Goal: Task Accomplishment & Management: Use online tool/utility

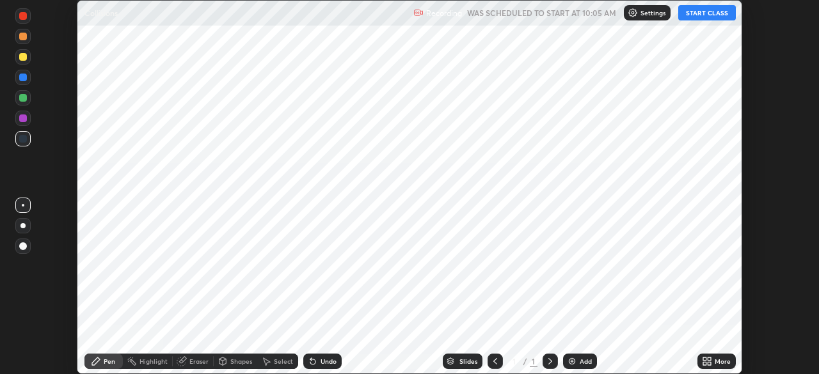
scroll to position [374, 818]
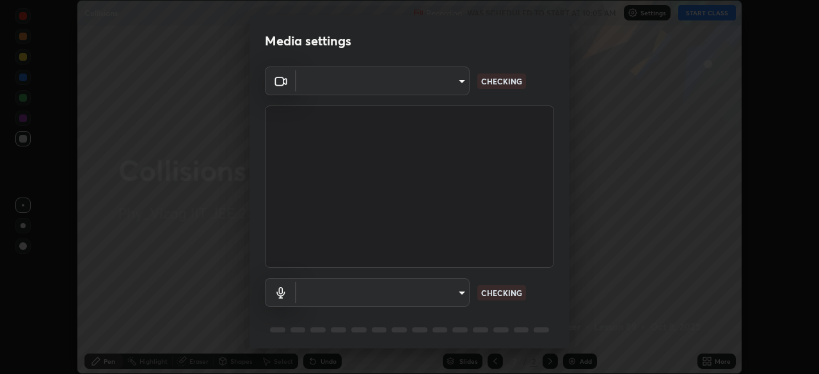
type input "4845557dca10993e581013970589eac48f795e0d899d370849d875fb2bc8e73d"
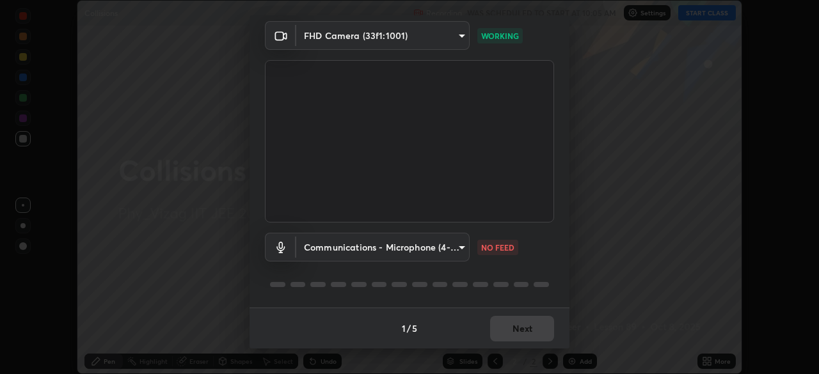
click at [450, 246] on body "Erase all Collisions Recording WAS SCHEDULED TO START AT 10:05 AM Settings STAR…" at bounding box center [409, 187] width 819 height 374
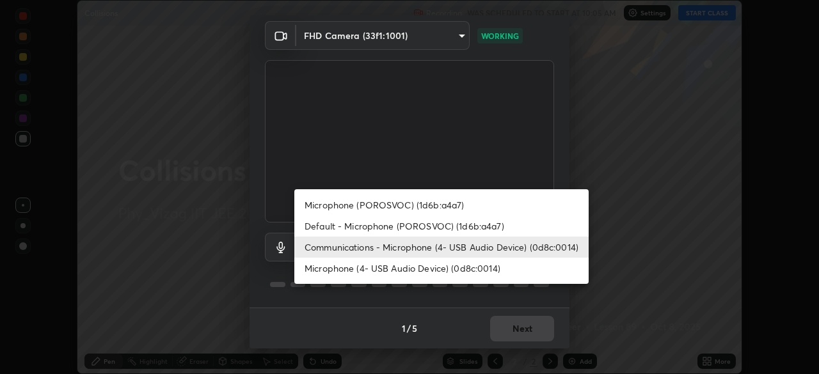
click at [441, 226] on li "Default - Microphone (POROSVOC) (1d6b:a4a7)" at bounding box center [441, 226] width 294 height 21
type input "default"
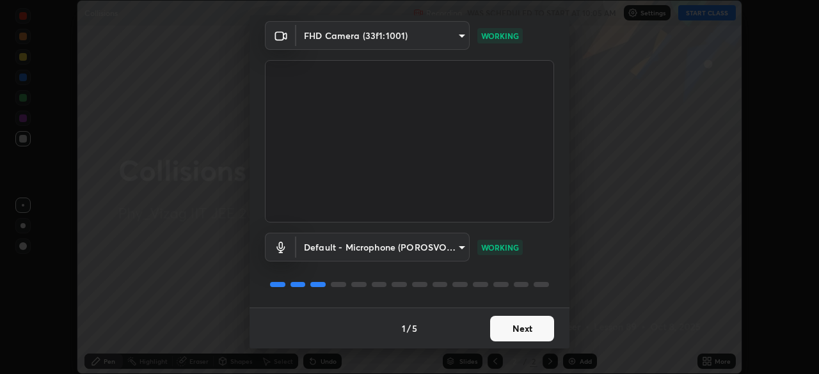
click at [528, 327] on button "Next" at bounding box center [522, 329] width 64 height 26
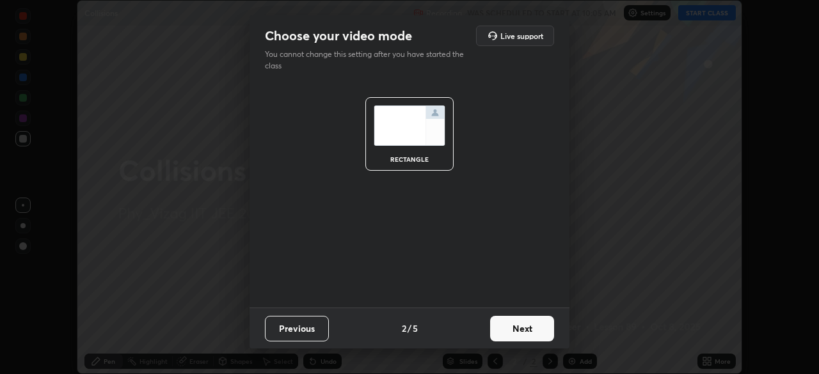
click at [533, 327] on button "Next" at bounding box center [522, 329] width 64 height 26
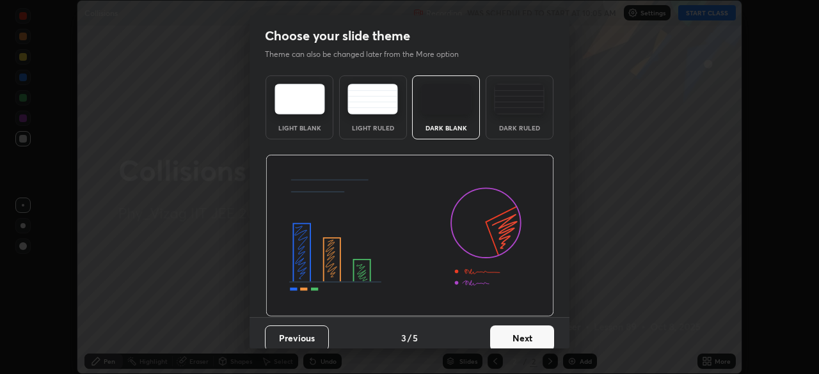
click at [533, 122] on div "Dark Ruled" at bounding box center [519, 107] width 68 height 64
click at [518, 333] on button "Next" at bounding box center [522, 339] width 64 height 26
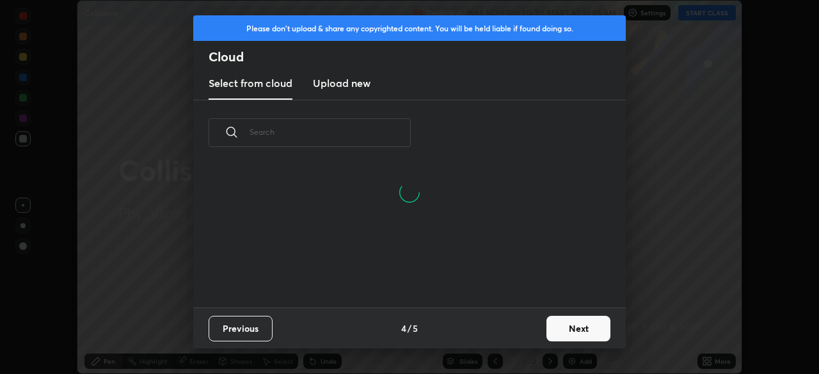
click at [564, 331] on button "Next" at bounding box center [578, 329] width 64 height 26
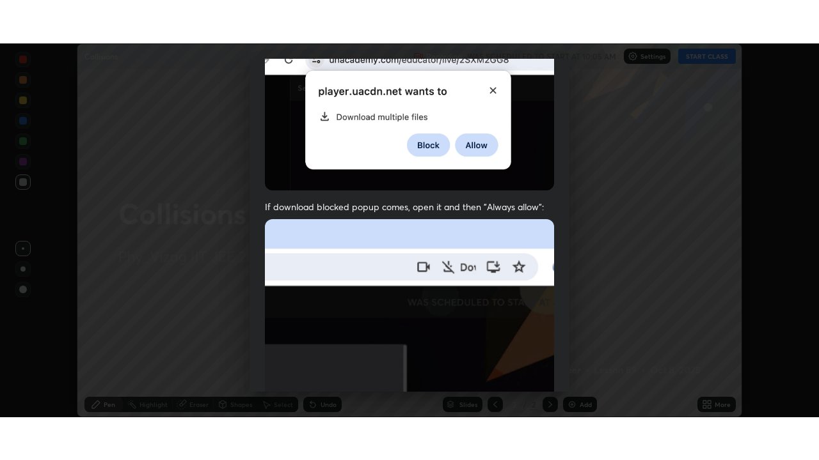
scroll to position [306, 0]
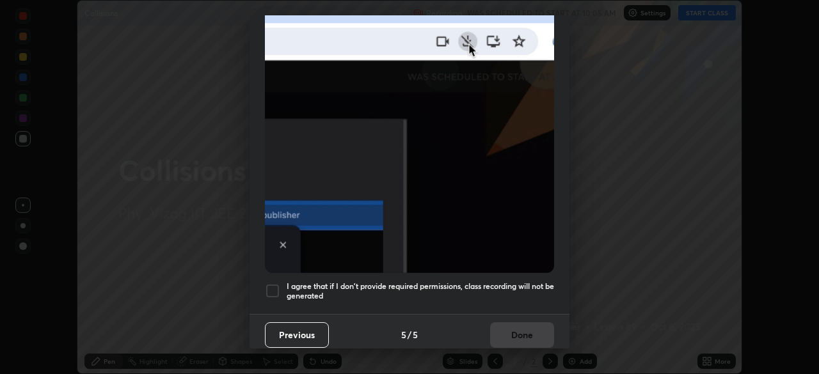
click at [277, 283] on div at bounding box center [272, 290] width 15 height 15
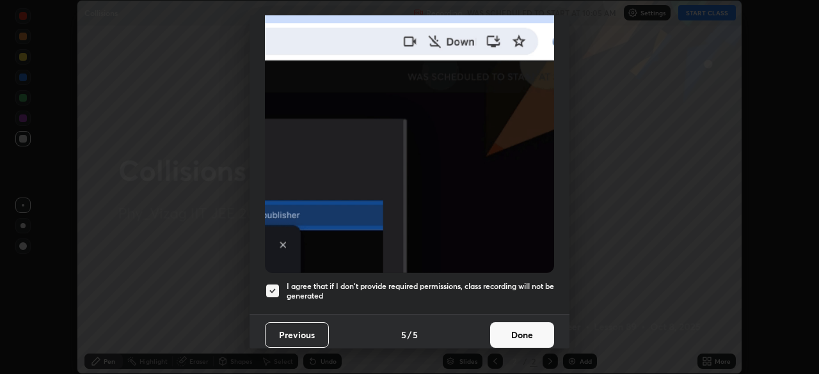
click at [521, 327] on button "Done" at bounding box center [522, 335] width 64 height 26
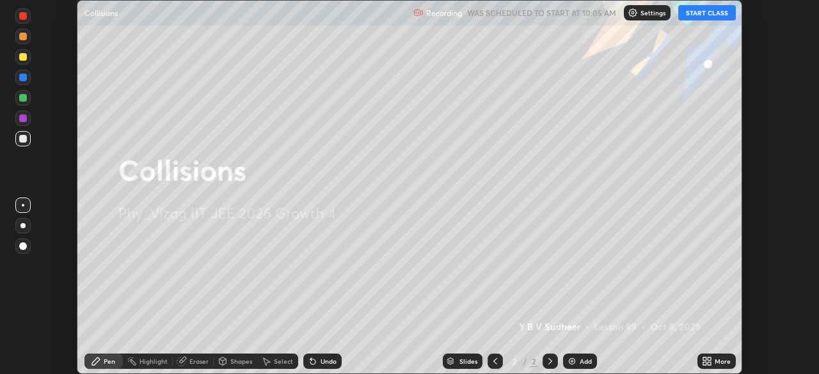
click at [580, 360] on div "Add" at bounding box center [585, 361] width 12 height 6
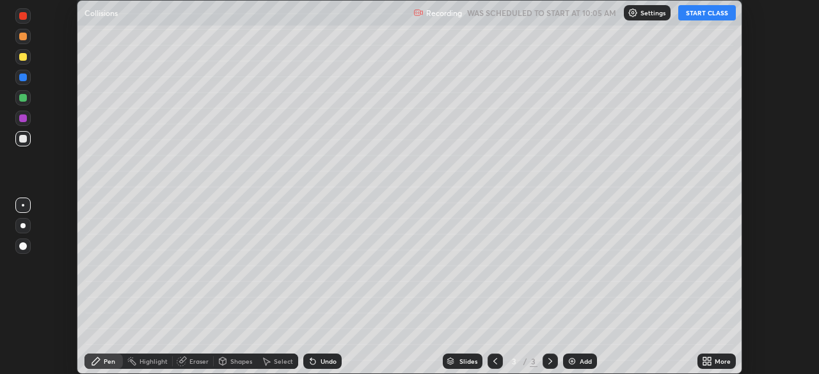
click at [709, 359] on icon at bounding box center [708, 359] width 3 height 3
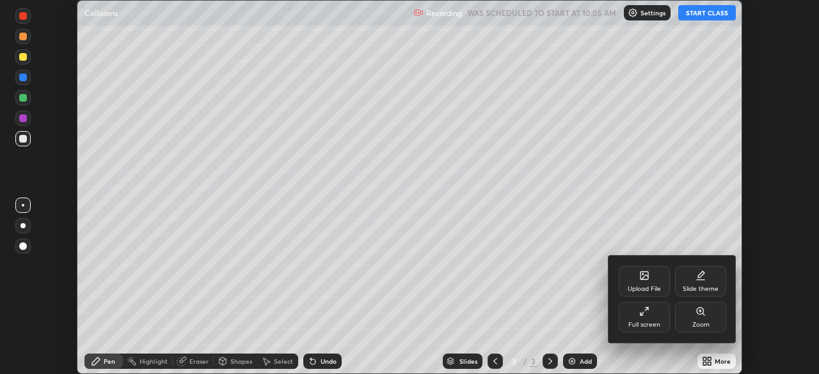
click at [643, 318] on div "Full screen" at bounding box center [643, 317] width 51 height 31
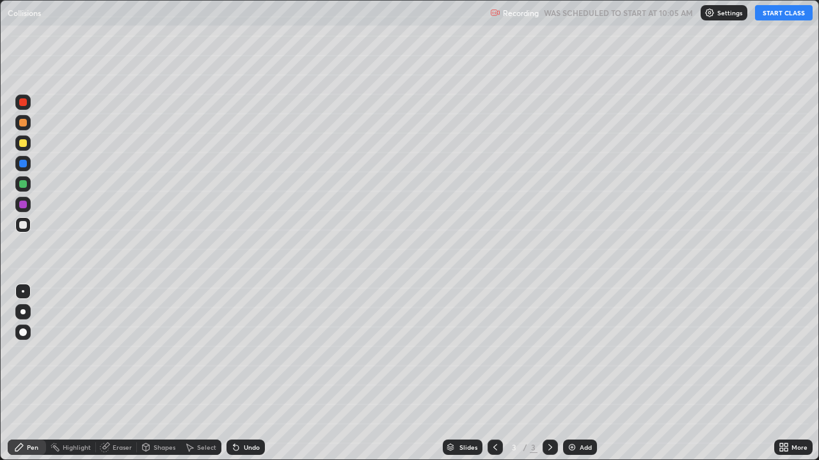
scroll to position [460, 819]
click at [774, 15] on button "START CLASS" at bounding box center [784, 12] width 58 height 15
click at [23, 312] on div at bounding box center [22, 312] width 5 height 5
click at [24, 143] on div at bounding box center [23, 143] width 8 height 8
click at [23, 124] on div at bounding box center [23, 123] width 8 height 8
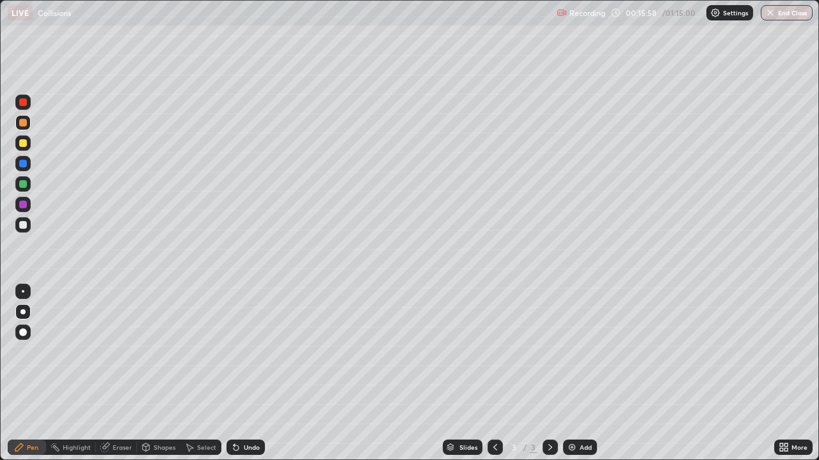
click at [159, 373] on div "Shapes" at bounding box center [164, 447] width 22 height 6
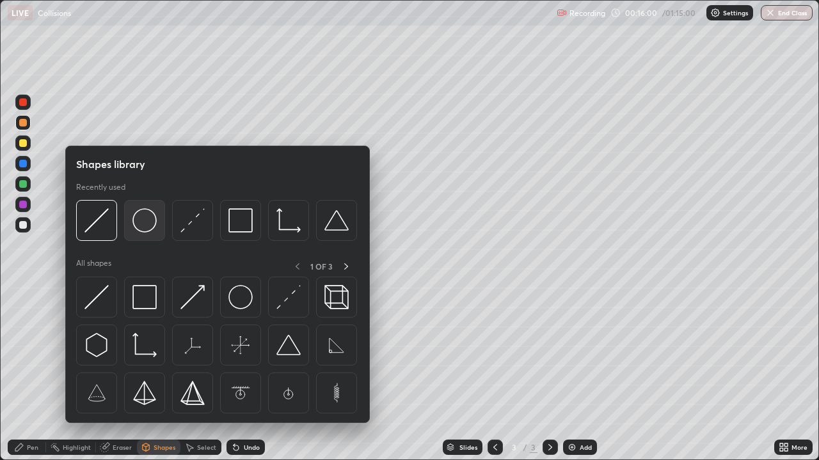
click at [143, 223] on img at bounding box center [144, 220] width 24 height 24
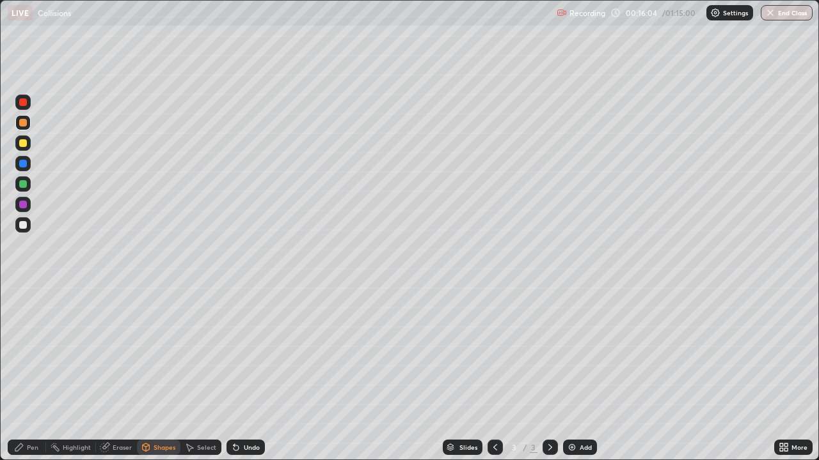
click at [244, 373] on div "Undo" at bounding box center [252, 447] width 16 height 6
click at [160, 373] on div "Shapes" at bounding box center [164, 447] width 22 height 6
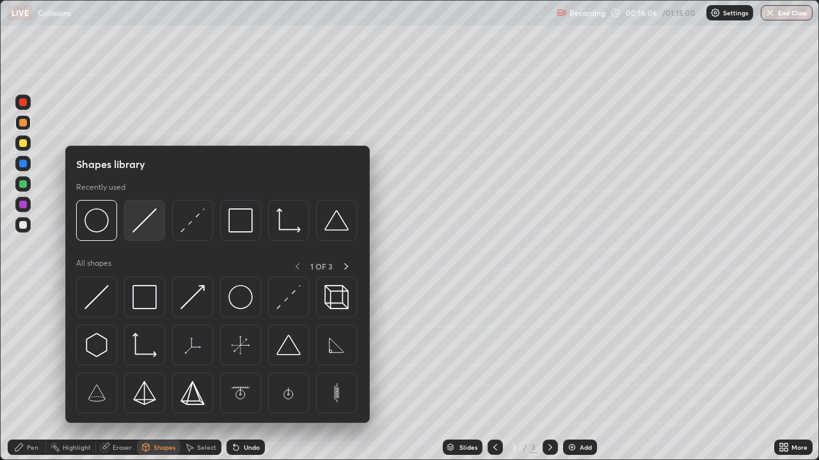
click at [143, 226] on img at bounding box center [144, 220] width 24 height 24
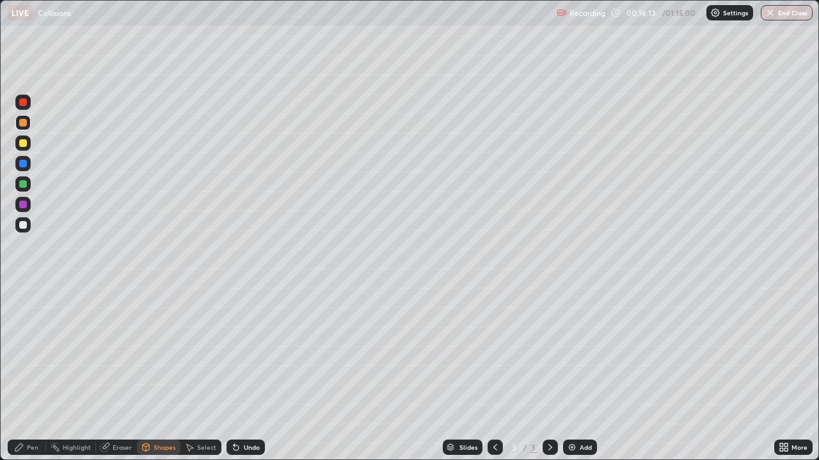
click at [166, 373] on div "Shapes" at bounding box center [164, 447] width 22 height 6
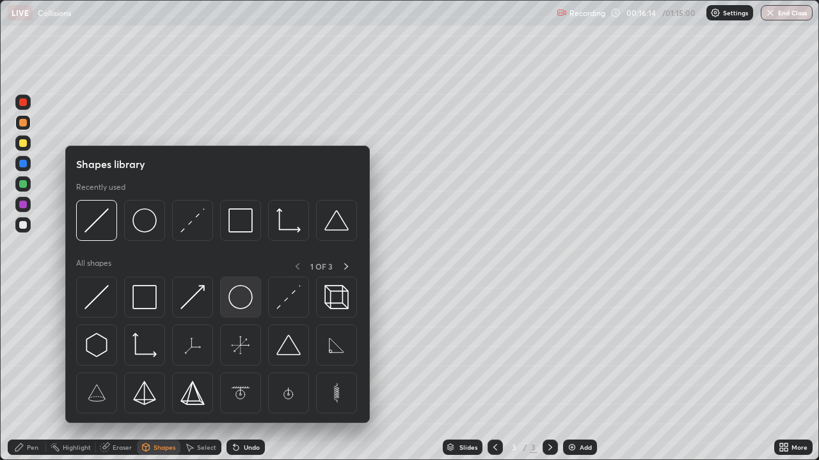
click at [240, 299] on img at bounding box center [240, 297] width 24 height 24
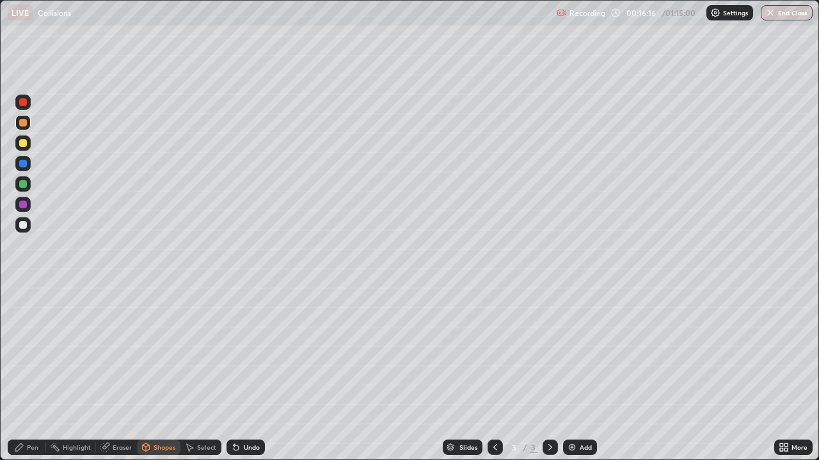
click at [24, 373] on div "Pen" at bounding box center [27, 447] width 38 height 15
click at [26, 205] on div at bounding box center [23, 205] width 8 height 8
click at [24, 224] on div at bounding box center [23, 225] width 8 height 8
click at [575, 373] on div "Add" at bounding box center [580, 447] width 34 height 15
click at [159, 373] on div "Shapes" at bounding box center [158, 447] width 43 height 15
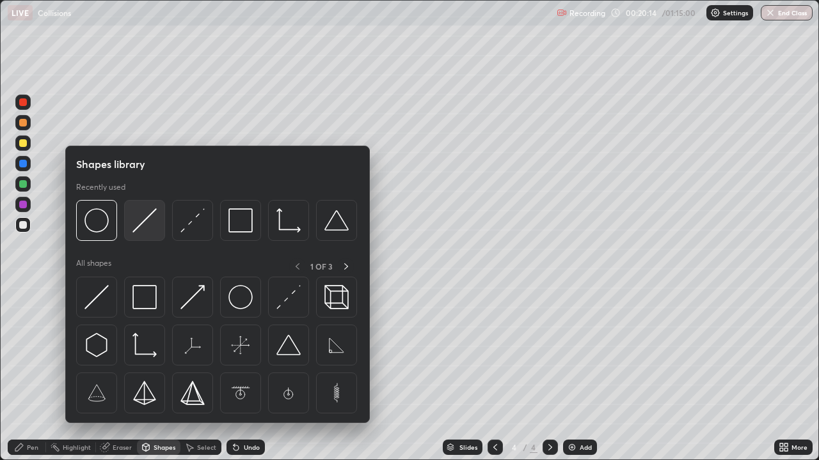
click at [150, 222] on img at bounding box center [144, 220] width 24 height 24
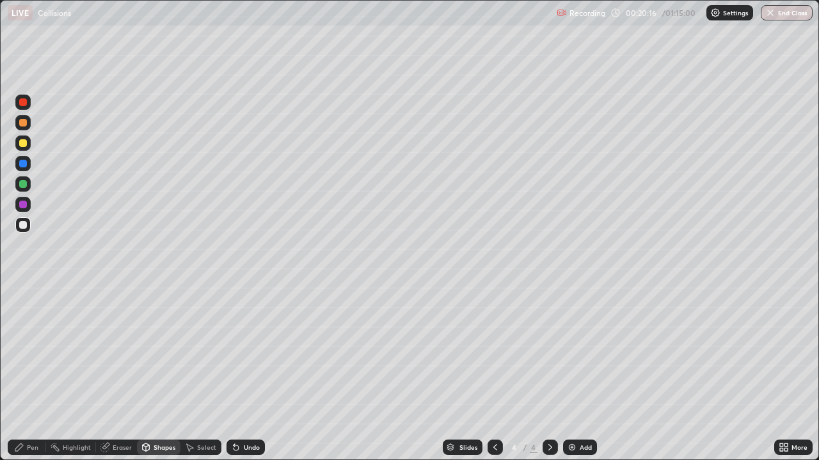
click at [29, 373] on div "Pen" at bounding box center [33, 447] width 12 height 6
click at [23, 138] on div at bounding box center [22, 143] width 15 height 15
click at [157, 373] on div "Shapes" at bounding box center [164, 447] width 22 height 6
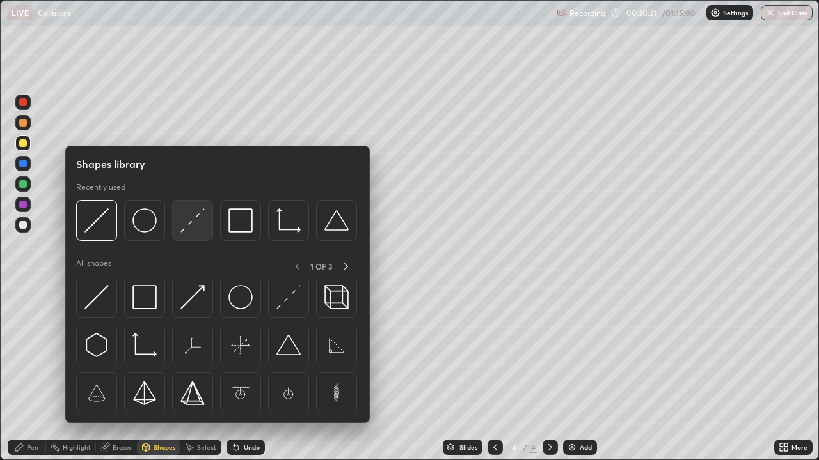
click at [192, 223] on img at bounding box center [192, 220] width 24 height 24
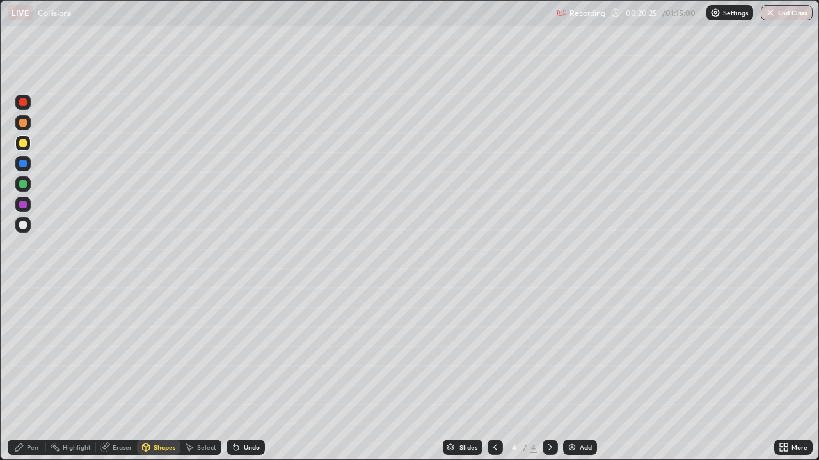
click at [24, 184] on div at bounding box center [23, 184] width 8 height 8
click at [26, 373] on div "Pen" at bounding box center [27, 447] width 38 height 15
click at [24, 144] on div at bounding box center [23, 143] width 8 height 8
click at [23, 123] on div at bounding box center [23, 123] width 8 height 8
click at [571, 373] on img at bounding box center [572, 448] width 10 height 10
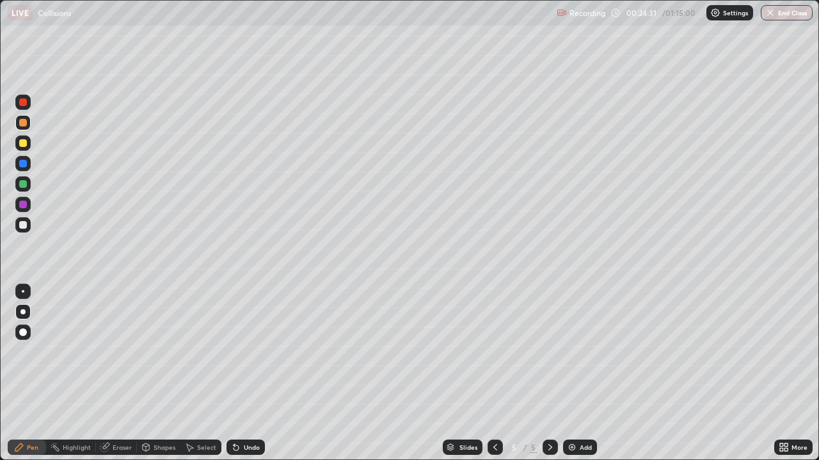
click at [152, 373] on div "Shapes" at bounding box center [158, 447] width 43 height 15
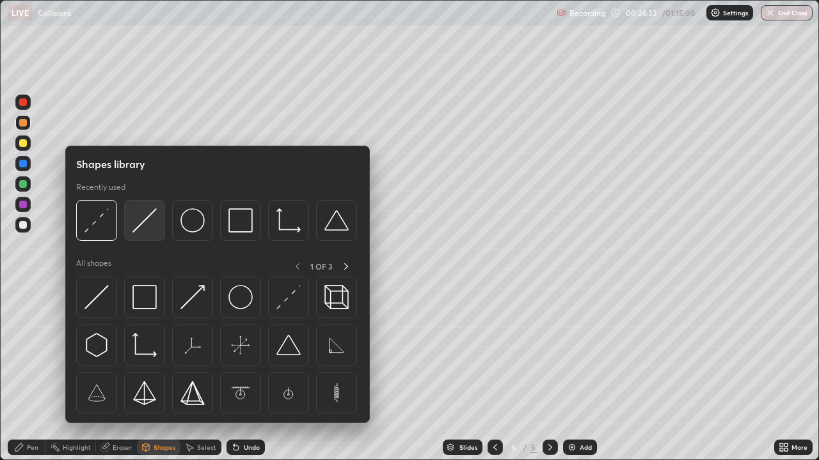
click at [148, 224] on img at bounding box center [144, 220] width 24 height 24
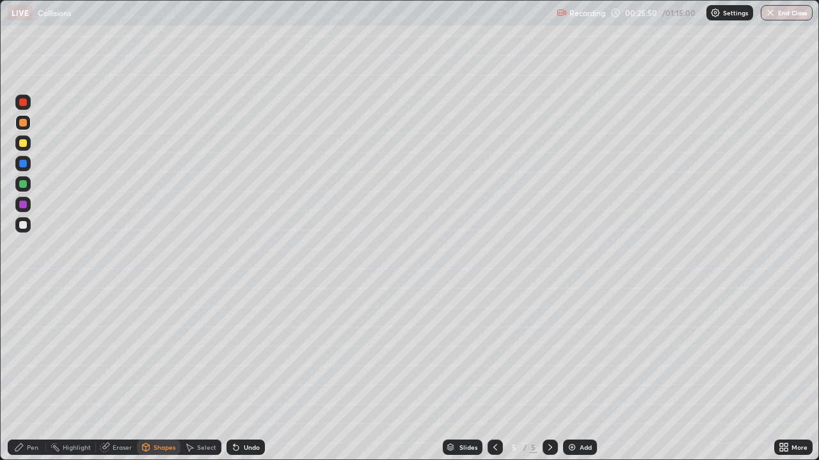
click at [233, 373] on icon at bounding box center [233, 444] width 1 height 1
click at [33, 373] on div "Pen" at bounding box center [33, 447] width 12 height 6
click at [569, 373] on img at bounding box center [572, 448] width 10 height 10
click at [241, 373] on div "Undo" at bounding box center [245, 447] width 38 height 15
click at [248, 373] on div "Undo" at bounding box center [252, 447] width 16 height 6
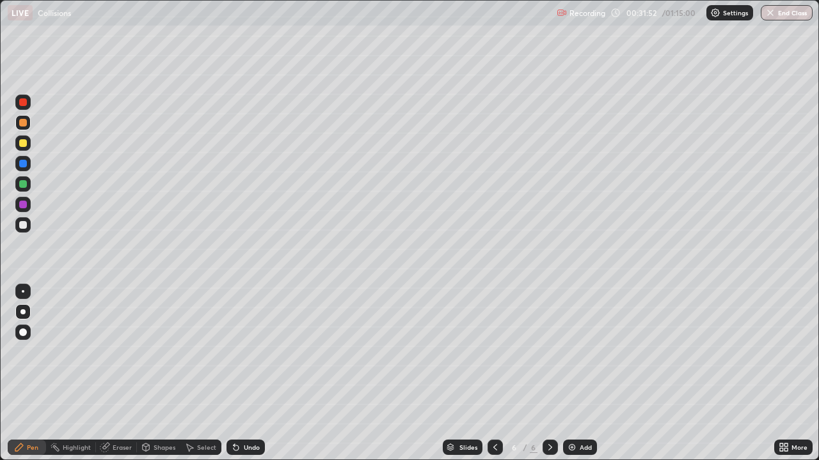
click at [249, 373] on div "Undo" at bounding box center [252, 447] width 16 height 6
click at [248, 373] on div "Undo" at bounding box center [252, 447] width 16 height 6
click at [246, 373] on div "Undo" at bounding box center [245, 447] width 38 height 15
click at [251, 373] on div "Undo" at bounding box center [252, 447] width 16 height 6
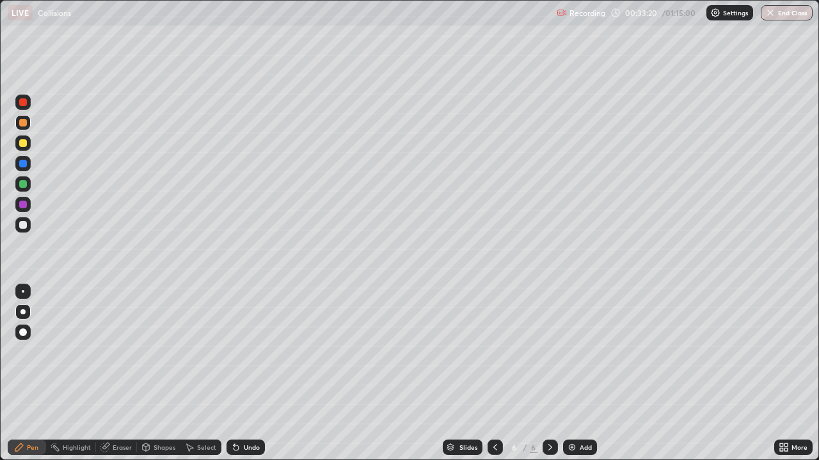
click at [241, 373] on div "Undo" at bounding box center [245, 447] width 38 height 15
click at [571, 373] on img at bounding box center [572, 448] width 10 height 10
click at [154, 373] on div "Shapes" at bounding box center [164, 447] width 22 height 6
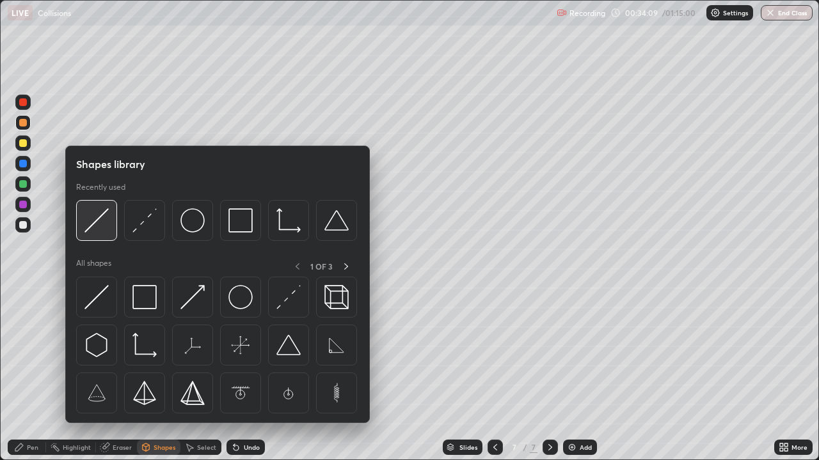
click at [102, 223] on img at bounding box center [96, 220] width 24 height 24
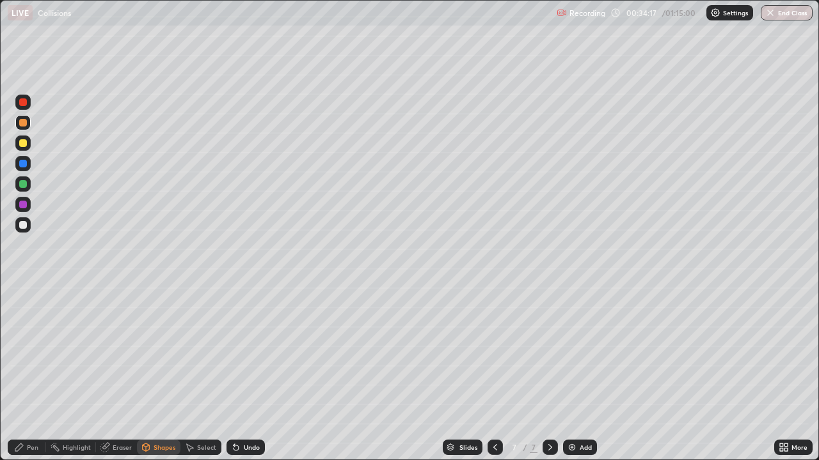
click at [31, 373] on div "Pen" at bounding box center [33, 447] width 12 height 6
click at [29, 228] on div at bounding box center [22, 224] width 15 height 15
click at [26, 123] on div at bounding box center [23, 123] width 8 height 8
click at [24, 205] on div at bounding box center [23, 205] width 8 height 8
click at [28, 228] on div at bounding box center [22, 224] width 15 height 15
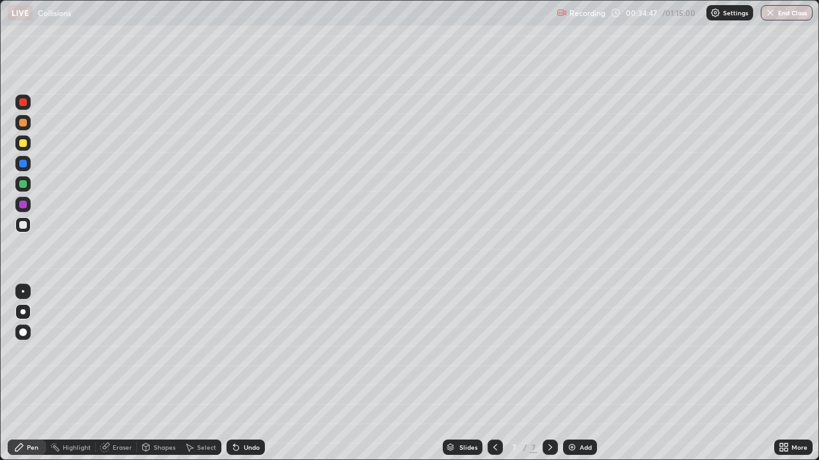
click at [151, 373] on div "Shapes" at bounding box center [158, 447] width 43 height 15
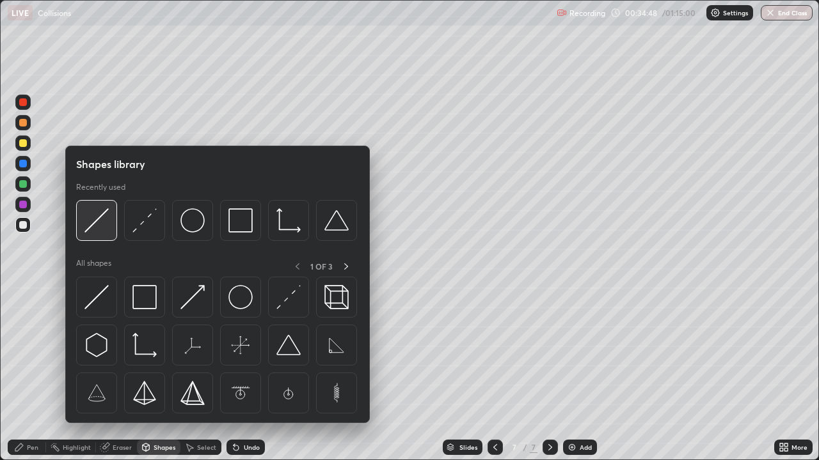
click at [93, 224] on img at bounding box center [96, 220] width 24 height 24
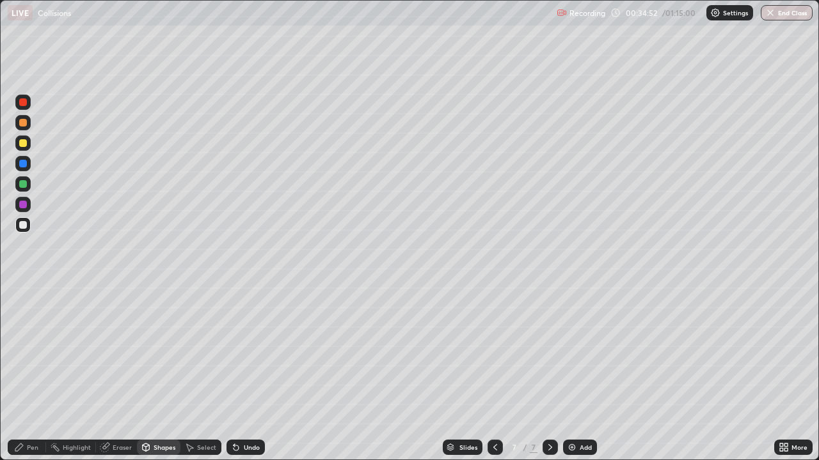
click at [28, 373] on div "Pen" at bounding box center [33, 447] width 12 height 6
click at [24, 103] on div at bounding box center [23, 102] width 8 height 8
click at [25, 102] on div at bounding box center [23, 102] width 8 height 8
click at [161, 373] on div "Shapes" at bounding box center [164, 447] width 22 height 6
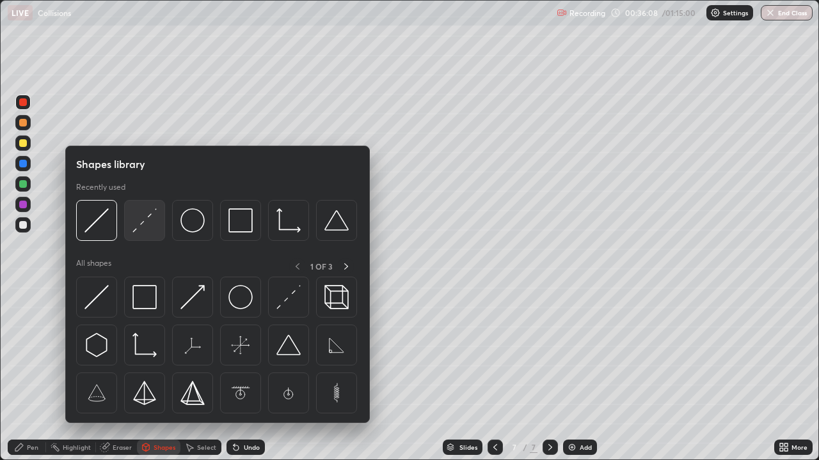
click at [142, 223] on img at bounding box center [144, 220] width 24 height 24
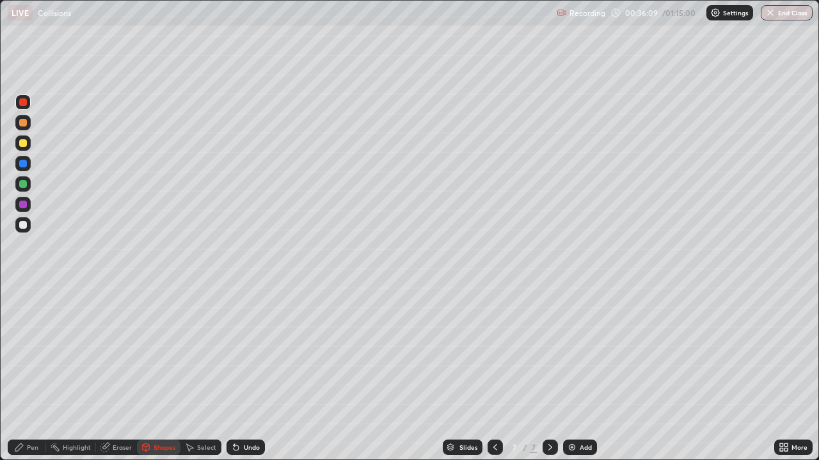
click at [24, 166] on div at bounding box center [23, 164] width 8 height 8
click at [29, 373] on div "Pen" at bounding box center [33, 447] width 12 height 6
click at [249, 373] on div "Undo" at bounding box center [245, 447] width 38 height 15
click at [252, 373] on div "Undo" at bounding box center [252, 447] width 16 height 6
click at [23, 123] on div at bounding box center [23, 123] width 8 height 8
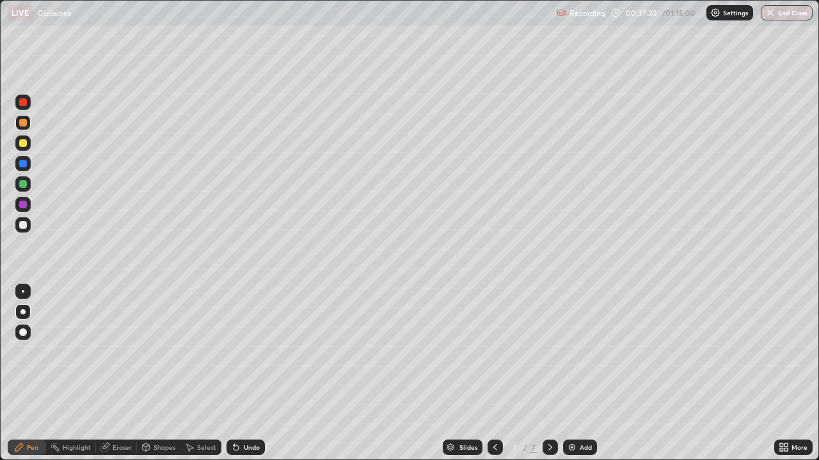
click at [124, 373] on div "Eraser" at bounding box center [122, 447] width 19 height 6
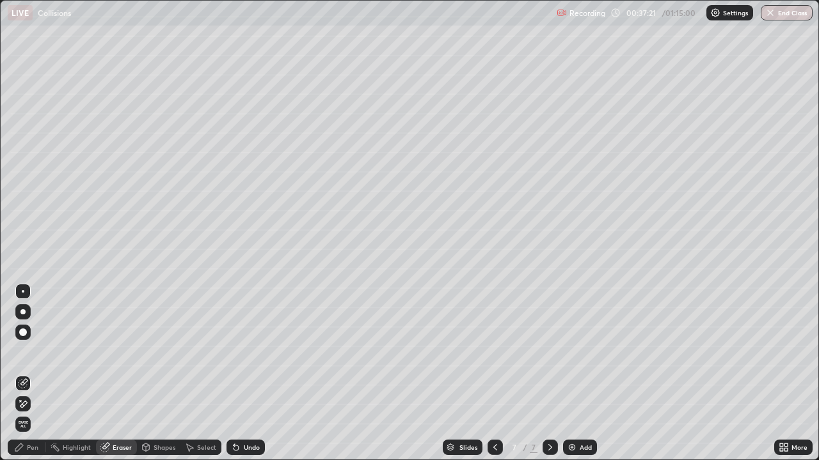
click at [25, 373] on icon at bounding box center [23, 404] width 10 height 11
click at [31, 373] on div "Pen" at bounding box center [33, 447] width 12 height 6
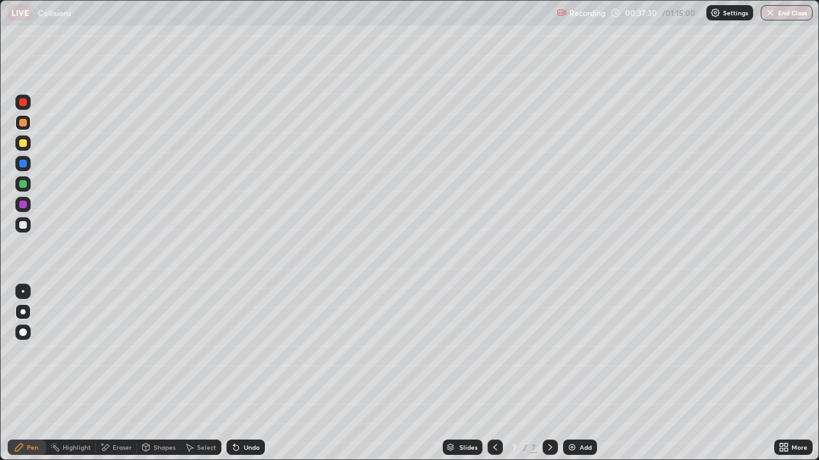
click at [248, 373] on div "Undo" at bounding box center [252, 447] width 16 height 6
click at [572, 373] on img at bounding box center [572, 448] width 10 height 10
click at [152, 373] on div "Shapes" at bounding box center [158, 447] width 43 height 15
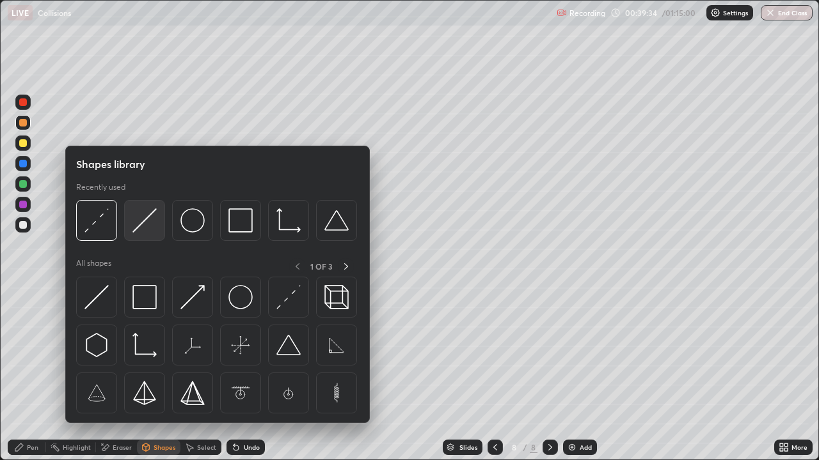
click at [145, 221] on img at bounding box center [144, 220] width 24 height 24
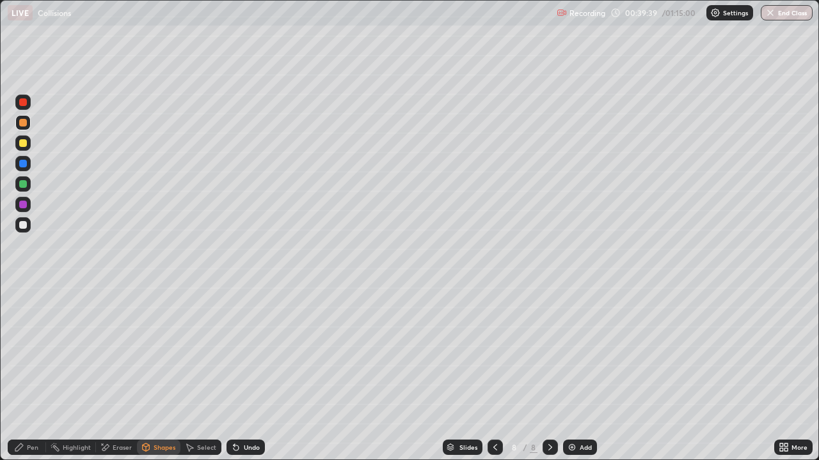
click at [31, 373] on div "Pen" at bounding box center [33, 447] width 12 height 6
click at [22, 225] on div at bounding box center [23, 225] width 8 height 8
click at [153, 373] on div "Shapes" at bounding box center [164, 447] width 22 height 6
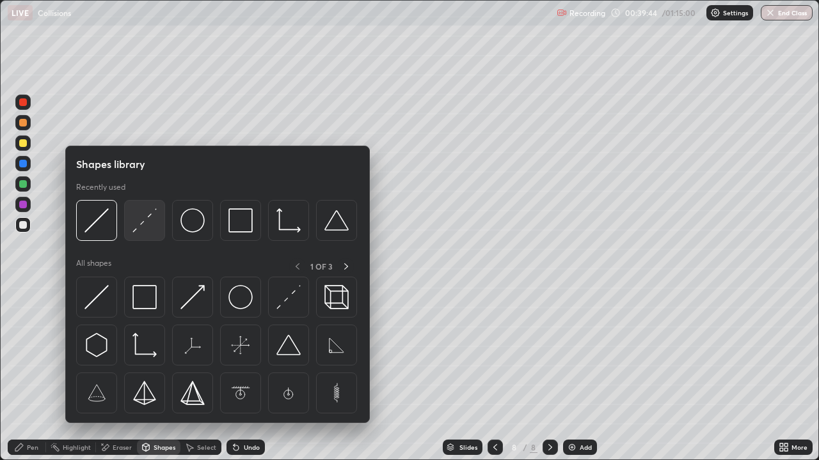
click at [147, 221] on img at bounding box center [144, 220] width 24 height 24
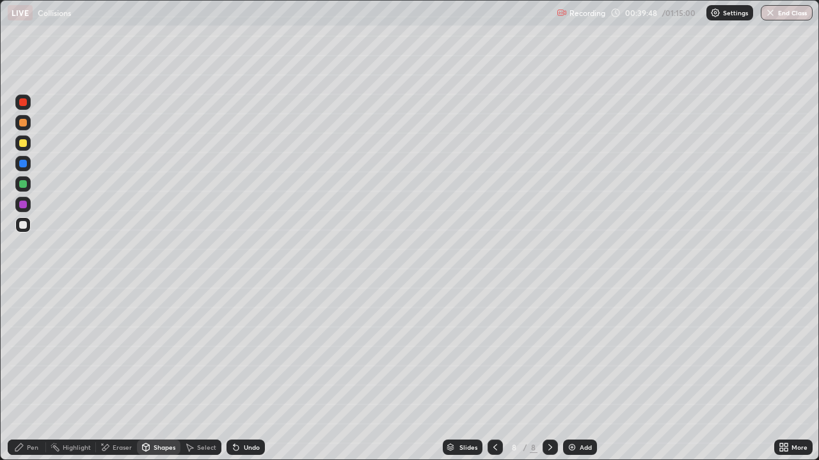
click at [33, 373] on div "Pen" at bounding box center [27, 447] width 38 height 15
click at [153, 373] on div "Shapes" at bounding box center [158, 447] width 43 height 15
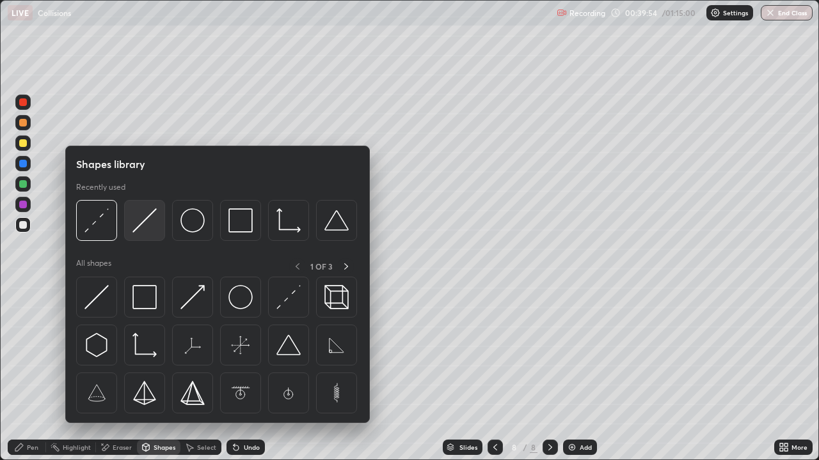
click at [148, 221] on img at bounding box center [144, 220] width 24 height 24
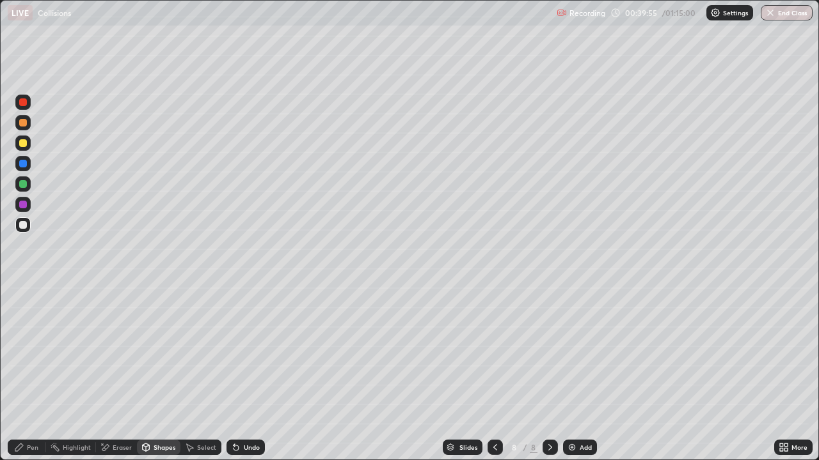
click at [23, 207] on div at bounding box center [23, 205] width 8 height 8
click at [26, 373] on div "Pen" at bounding box center [27, 447] width 38 height 15
click at [462, 373] on div "Slides" at bounding box center [468, 447] width 18 height 6
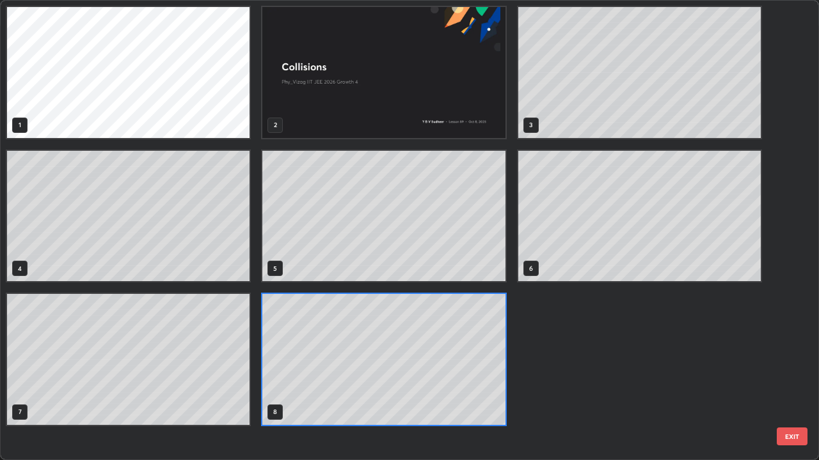
scroll to position [455, 811]
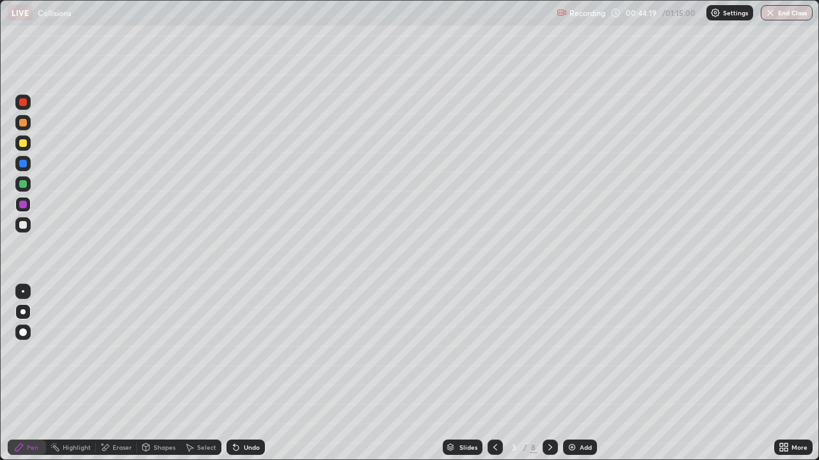
click at [24, 103] on div at bounding box center [23, 102] width 8 height 8
click at [26, 103] on div at bounding box center [23, 102] width 8 height 8
click at [547, 373] on icon at bounding box center [550, 448] width 10 height 10
click at [114, 373] on div "Eraser" at bounding box center [116, 447] width 41 height 15
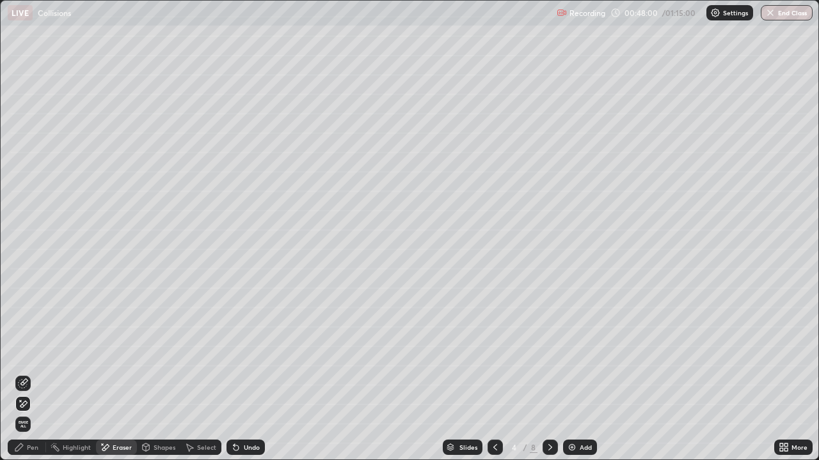
click at [27, 373] on div "Pen" at bounding box center [33, 447] width 12 height 6
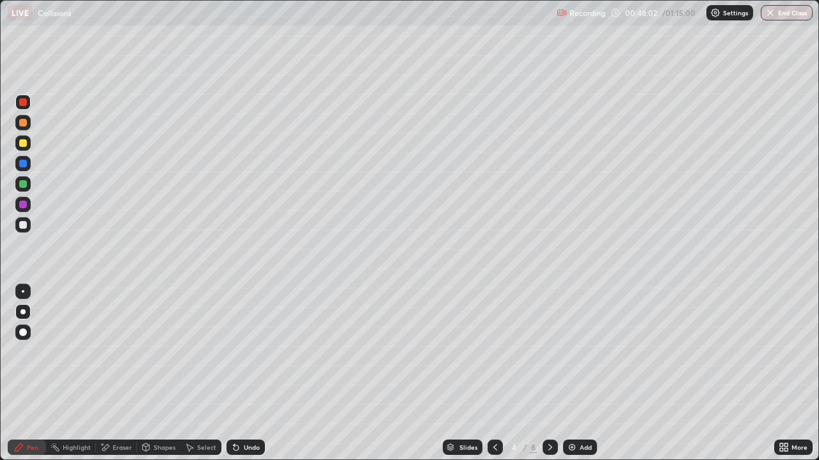
click at [26, 227] on div at bounding box center [23, 225] width 8 height 8
click at [571, 373] on img at bounding box center [572, 448] width 10 height 10
click at [157, 373] on div "Shapes" at bounding box center [158, 447] width 43 height 15
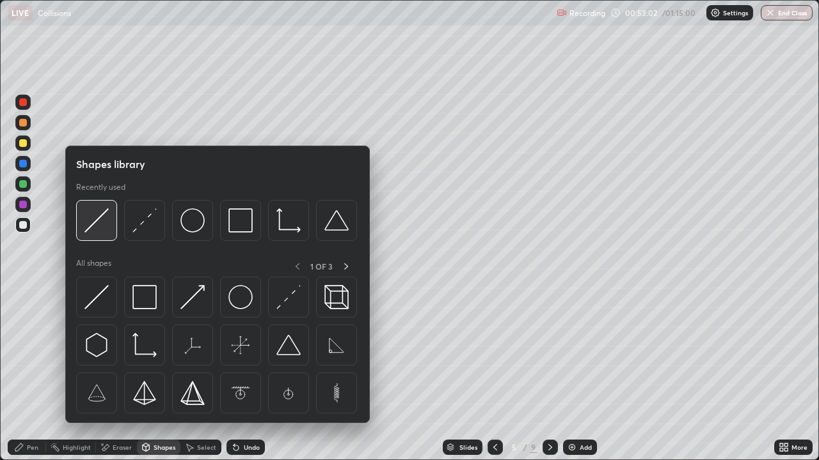
click at [105, 224] on img at bounding box center [96, 220] width 24 height 24
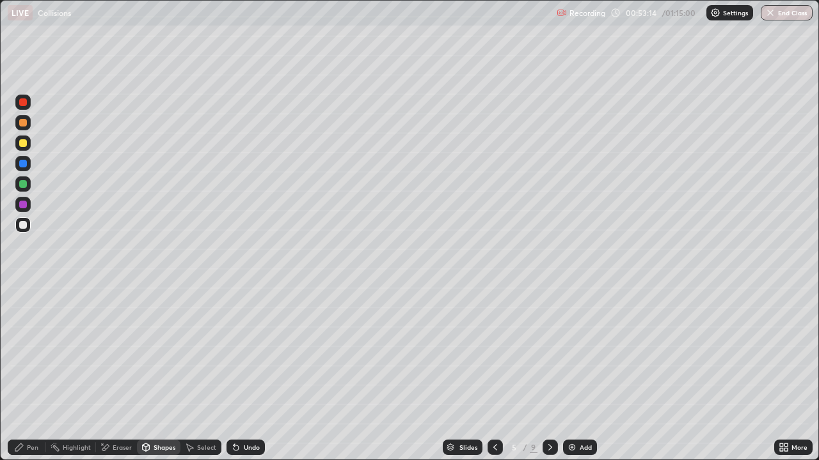
click at [30, 373] on div "Pen" at bounding box center [27, 447] width 38 height 15
click at [154, 373] on div "Shapes" at bounding box center [164, 447] width 22 height 6
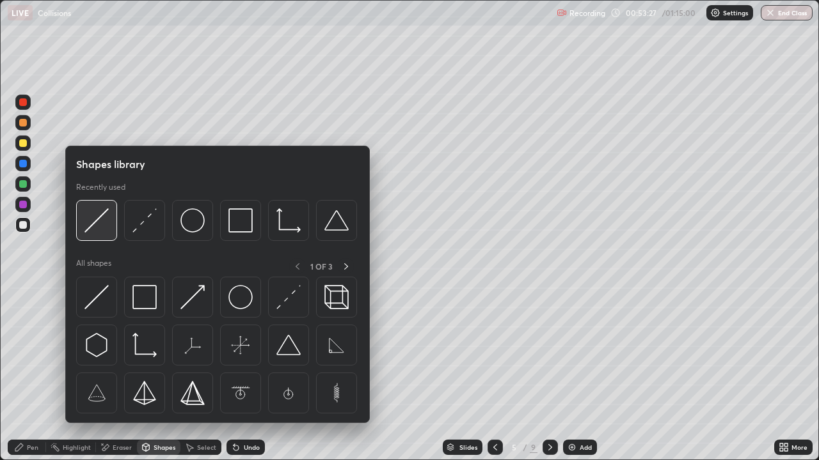
click at [111, 217] on div at bounding box center [96, 220] width 41 height 41
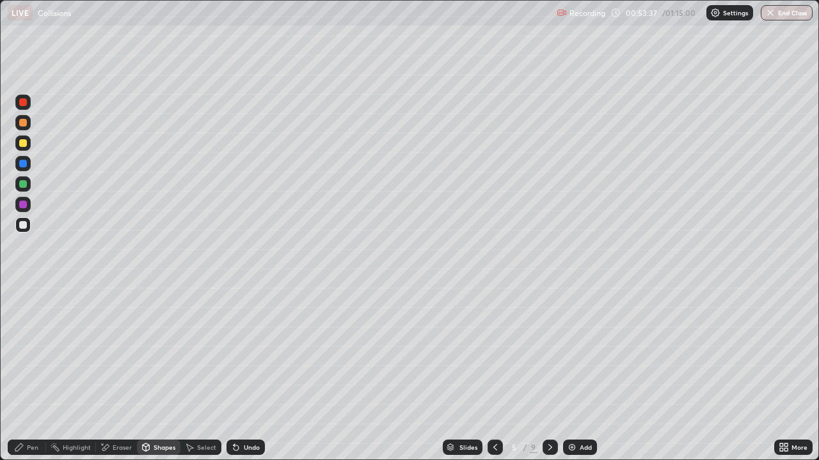
click at [28, 373] on div "Pen" at bounding box center [33, 447] width 12 height 6
click at [119, 373] on div "Eraser" at bounding box center [122, 447] width 19 height 6
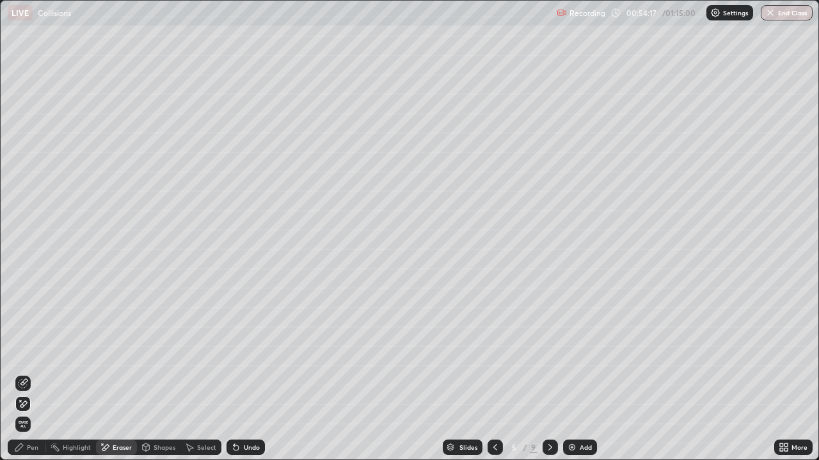
click at [26, 373] on icon at bounding box center [23, 384] width 10 height 10
click at [28, 373] on div "Pen" at bounding box center [33, 447] width 12 height 6
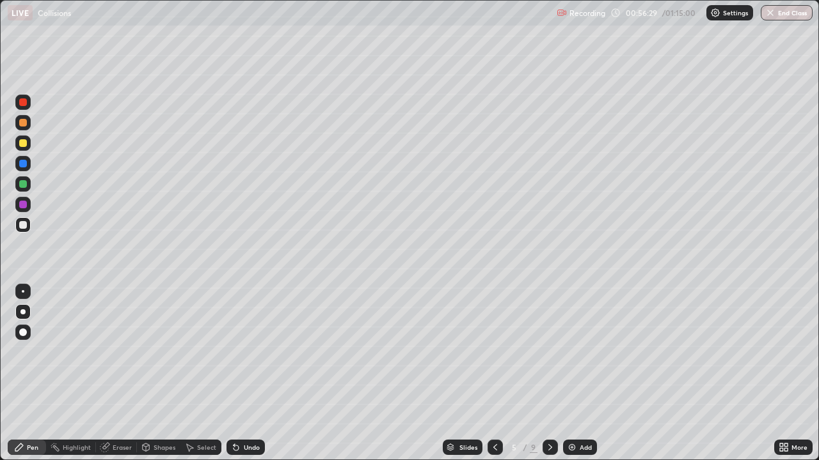
click at [572, 373] on img at bounding box center [572, 448] width 10 height 10
click at [153, 373] on div "Shapes" at bounding box center [164, 447] width 22 height 6
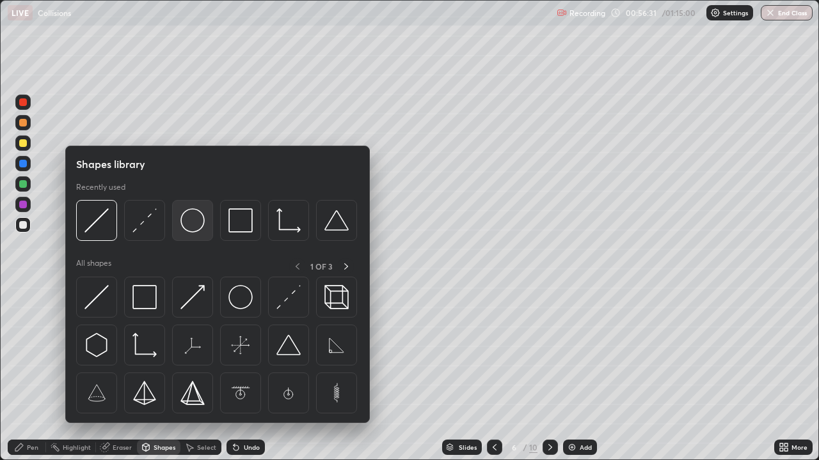
click at [196, 220] on img at bounding box center [192, 220] width 24 height 24
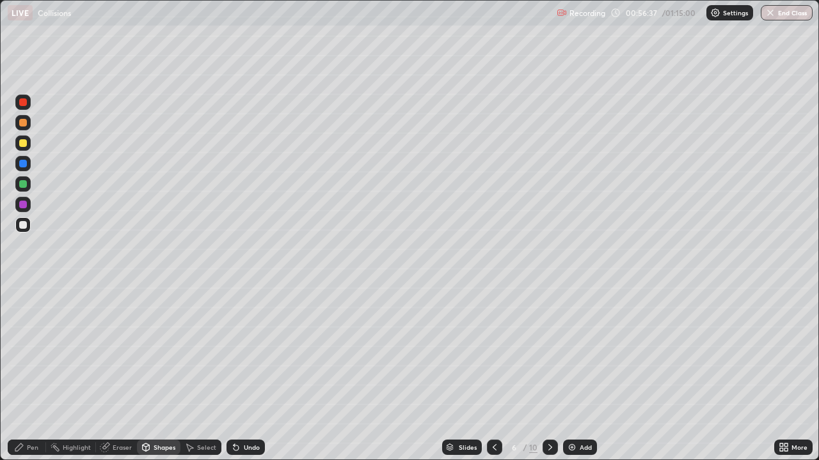
click at [161, 373] on div "Shapes" at bounding box center [164, 447] width 22 height 6
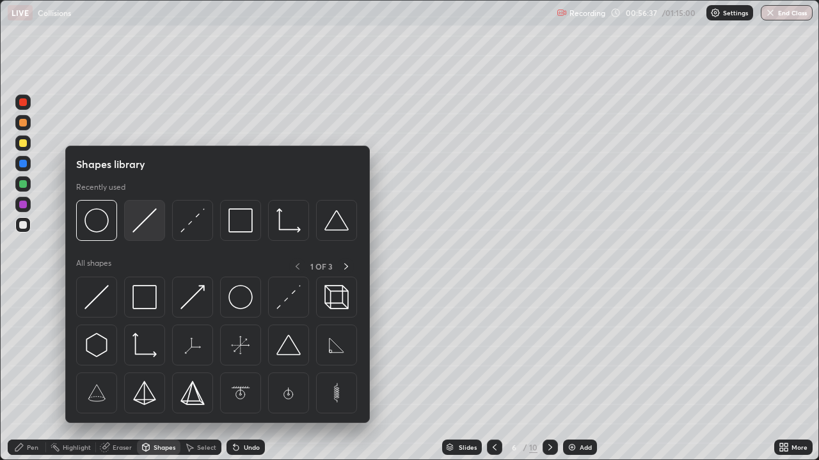
click at [140, 221] on img at bounding box center [144, 220] width 24 height 24
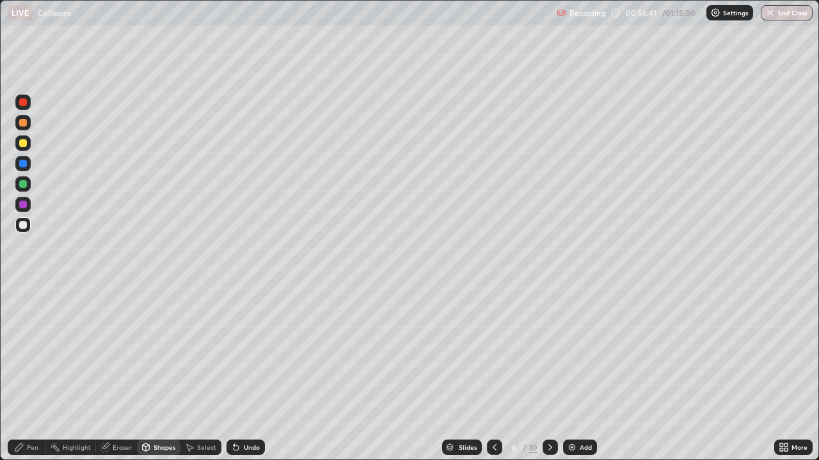
click at [162, 373] on div "Shapes" at bounding box center [158, 447] width 43 height 15
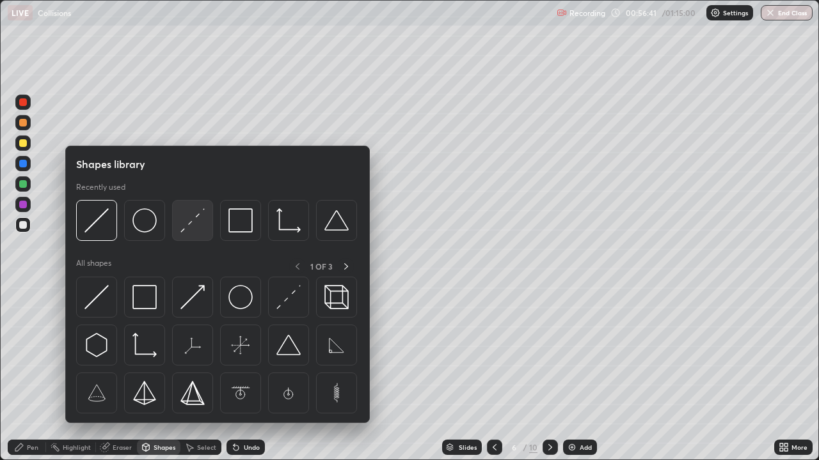
click at [194, 220] on img at bounding box center [192, 220] width 24 height 24
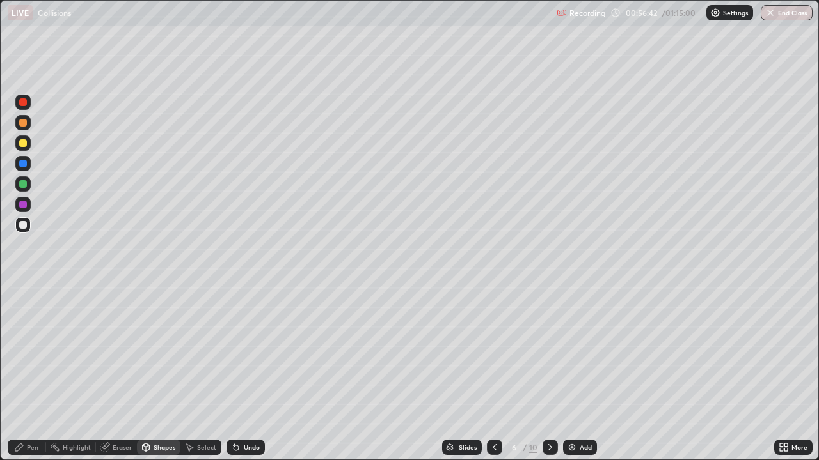
click at [28, 123] on div at bounding box center [22, 122] width 15 height 15
click at [31, 373] on div "Pen" at bounding box center [33, 447] width 12 height 6
click at [26, 142] on div at bounding box center [23, 143] width 8 height 8
click at [113, 373] on div "Eraser" at bounding box center [122, 447] width 19 height 6
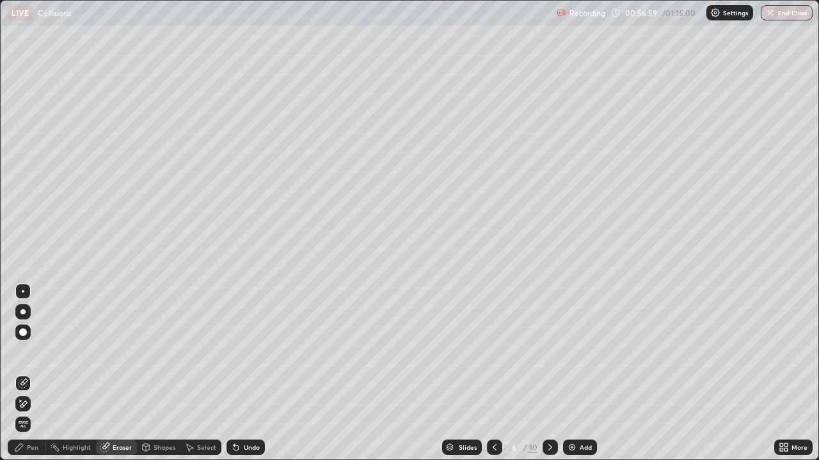
click at [31, 373] on div "Pen" at bounding box center [33, 447] width 12 height 6
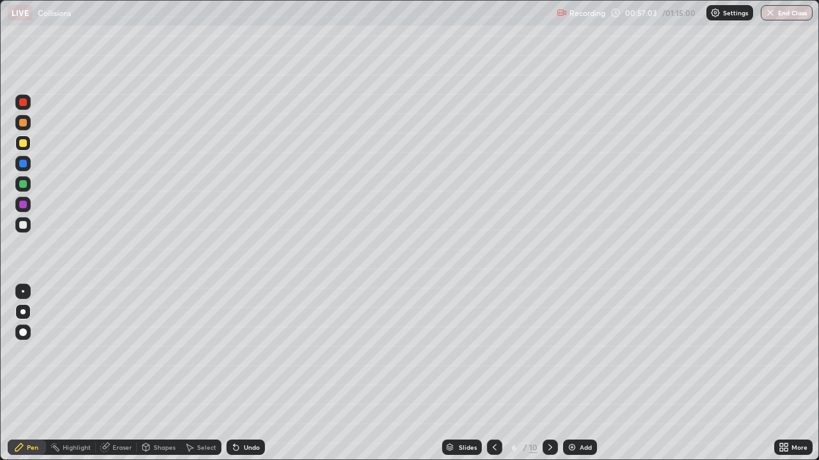
click at [244, 373] on div "Undo" at bounding box center [252, 447] width 16 height 6
click at [246, 373] on div "Undo" at bounding box center [252, 447] width 16 height 6
click at [159, 373] on div "Shapes" at bounding box center [164, 447] width 22 height 6
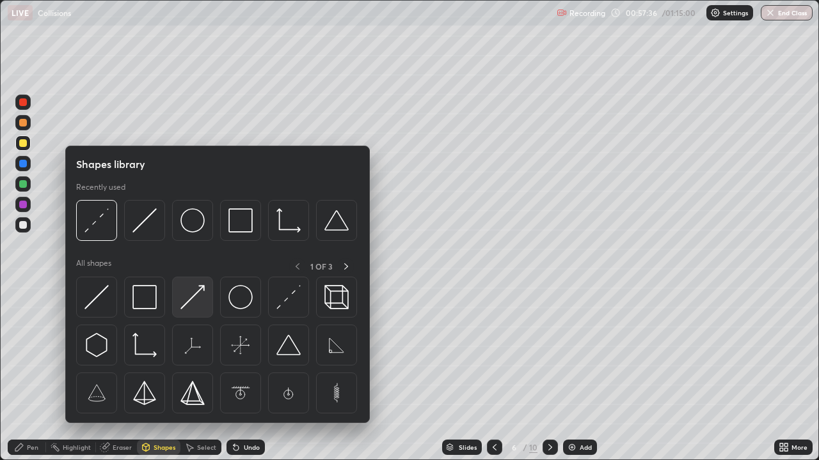
click at [193, 299] on img at bounding box center [192, 297] width 24 height 24
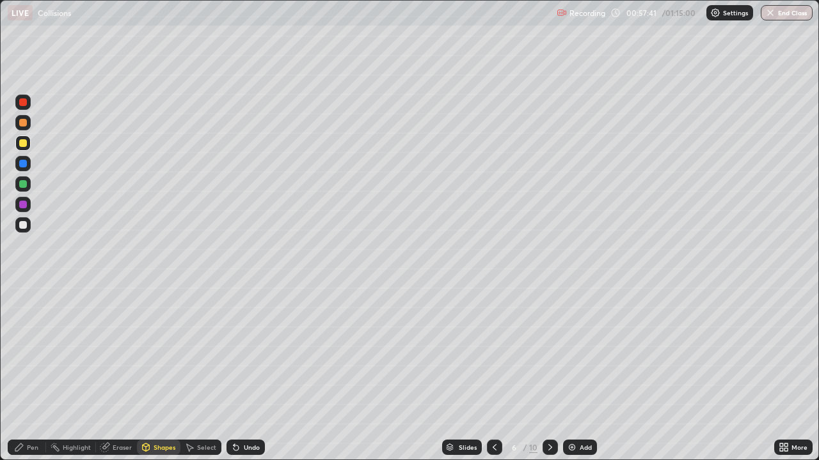
click at [29, 373] on div "Pen" at bounding box center [33, 447] width 12 height 6
click at [252, 373] on div "Undo" at bounding box center [252, 447] width 16 height 6
click at [251, 373] on div "Undo" at bounding box center [252, 447] width 16 height 6
click at [244, 373] on div "Undo" at bounding box center [252, 447] width 16 height 6
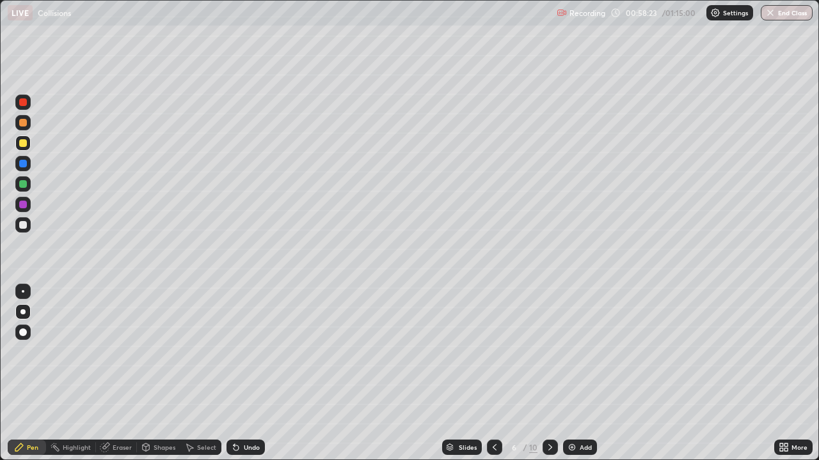
click at [251, 373] on div "Undo" at bounding box center [252, 447] width 16 height 6
click at [547, 373] on icon at bounding box center [550, 448] width 10 height 10
click at [24, 102] on div at bounding box center [23, 102] width 8 height 8
click at [117, 373] on div "Eraser" at bounding box center [122, 447] width 19 height 6
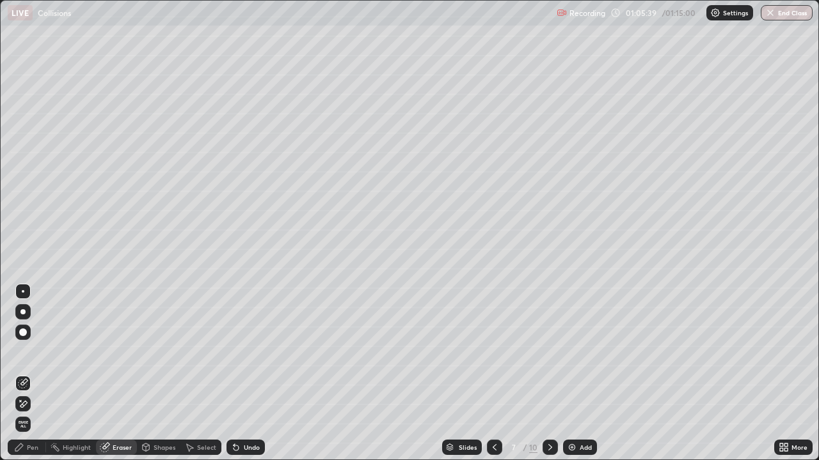
click at [27, 373] on icon at bounding box center [23, 404] width 10 height 11
click at [244, 373] on div "Undo" at bounding box center [252, 447] width 16 height 6
click at [27, 373] on icon at bounding box center [23, 382] width 7 height 6
click at [35, 373] on div "Pen" at bounding box center [33, 447] width 12 height 6
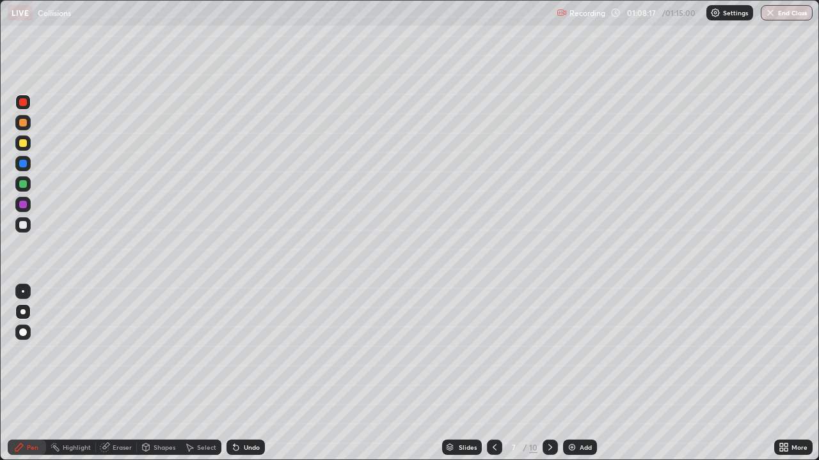
click at [570, 373] on img at bounding box center [572, 448] width 10 height 10
click at [156, 373] on div "Shapes" at bounding box center [164, 447] width 22 height 6
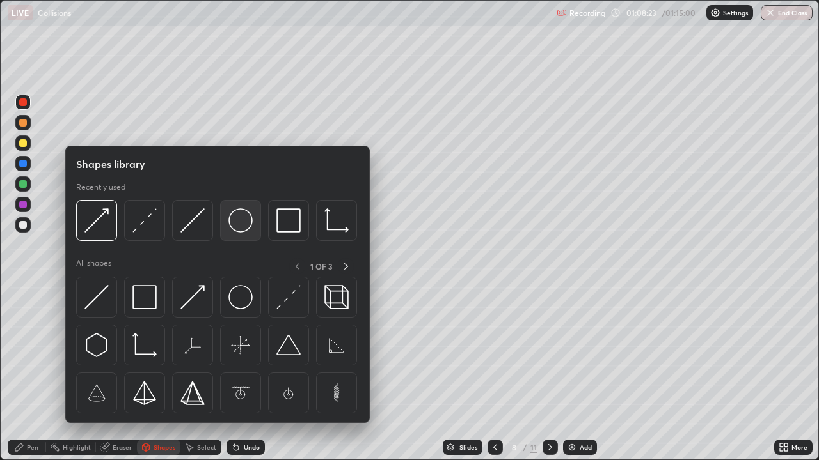
click at [246, 218] on img at bounding box center [240, 220] width 24 height 24
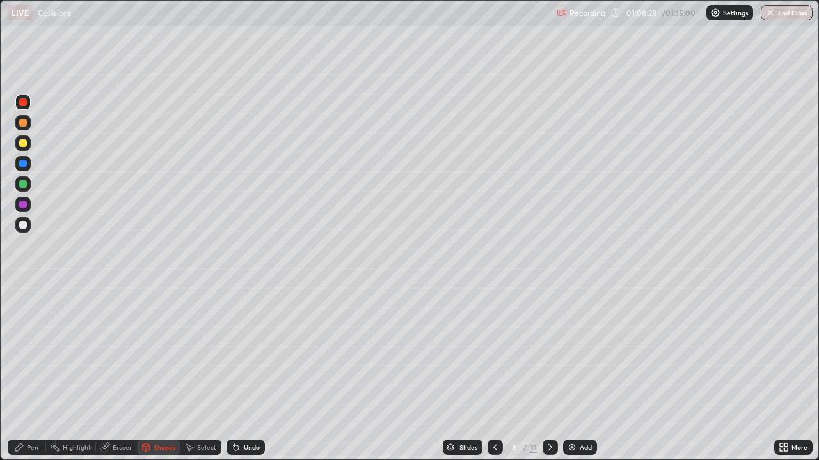
click at [154, 373] on div "Shapes" at bounding box center [158, 447] width 43 height 15
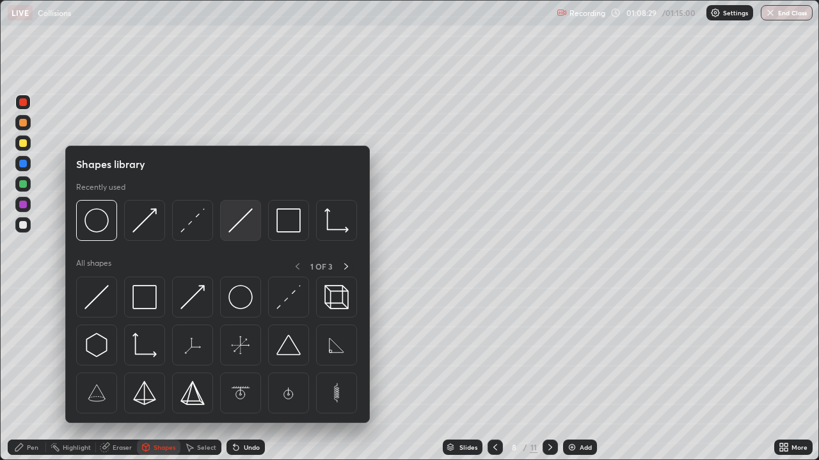
click at [239, 224] on img at bounding box center [240, 220] width 24 height 24
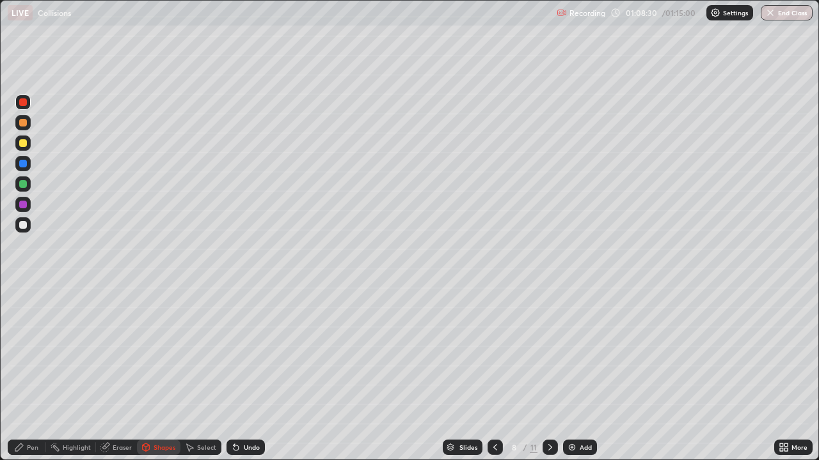
click at [26, 185] on div at bounding box center [23, 184] width 8 height 8
click at [116, 373] on div "Eraser" at bounding box center [122, 447] width 19 height 6
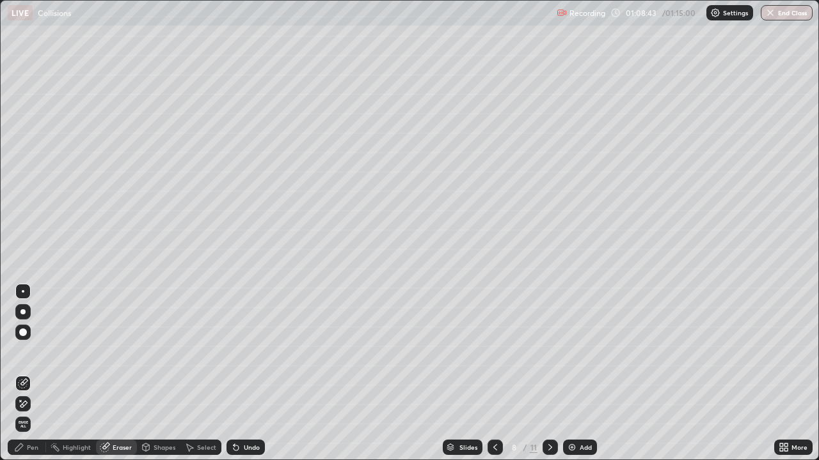
click at [248, 373] on div "Undo" at bounding box center [245, 447] width 38 height 15
click at [154, 373] on div "Shapes" at bounding box center [164, 447] width 22 height 6
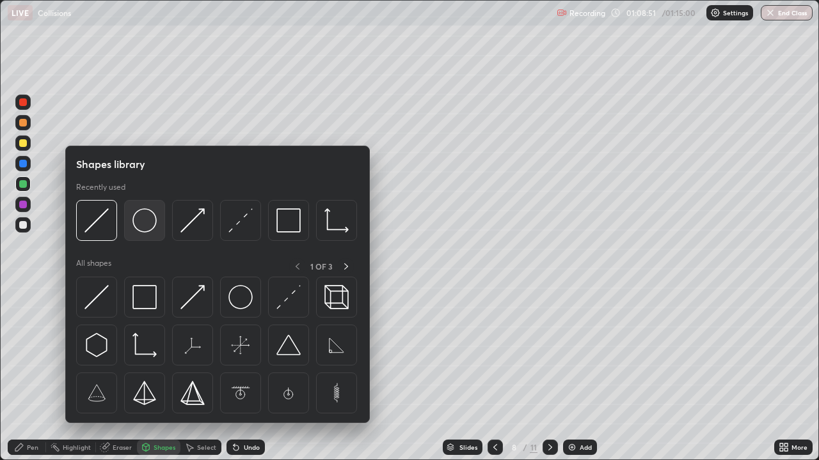
click at [148, 224] on img at bounding box center [144, 220] width 24 height 24
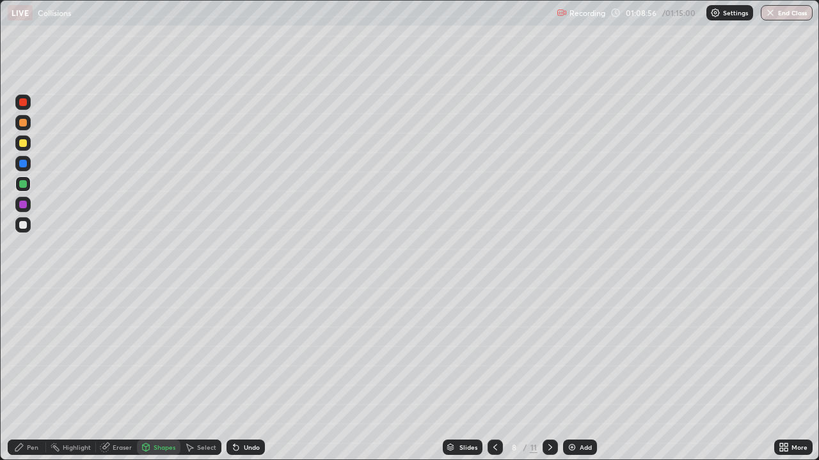
click at [159, 373] on div "Shapes" at bounding box center [164, 447] width 22 height 6
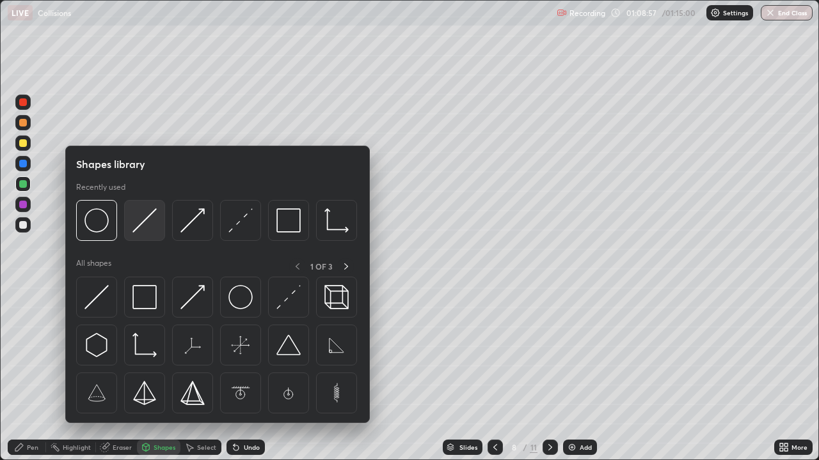
click at [148, 224] on img at bounding box center [144, 220] width 24 height 24
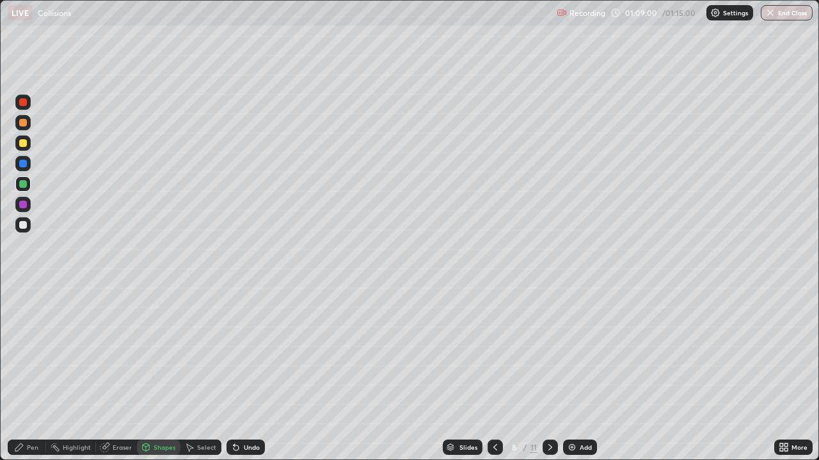
click at [118, 373] on div "Eraser" at bounding box center [122, 447] width 19 height 6
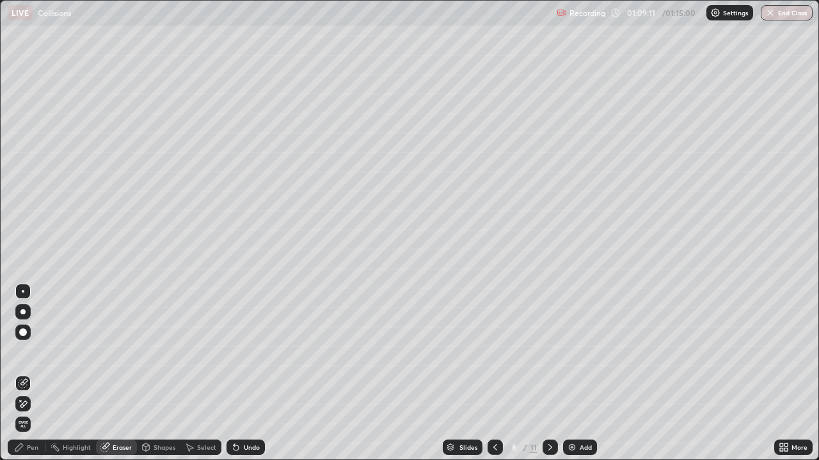
click at [29, 373] on div "Pen" at bounding box center [33, 447] width 12 height 6
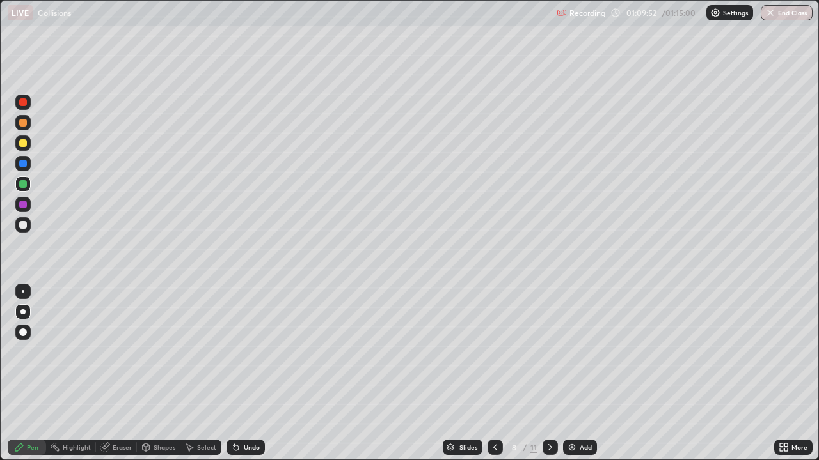
click at [122, 373] on div "Eraser" at bounding box center [122, 447] width 19 height 6
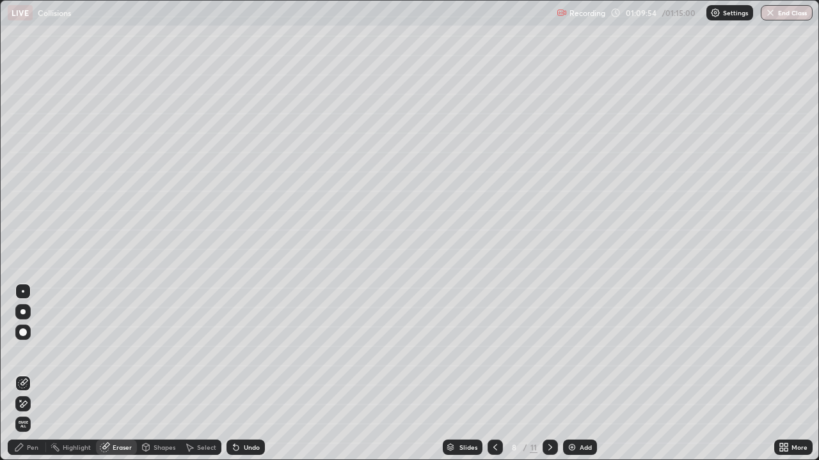
click at [28, 373] on div "Pen" at bounding box center [33, 447] width 12 height 6
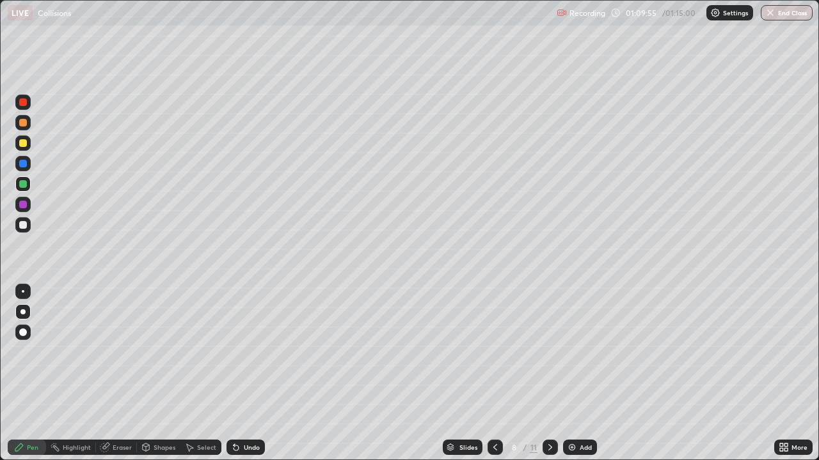
click at [29, 224] on div at bounding box center [22, 224] width 15 height 15
click at [118, 373] on div "Eraser" at bounding box center [122, 447] width 19 height 6
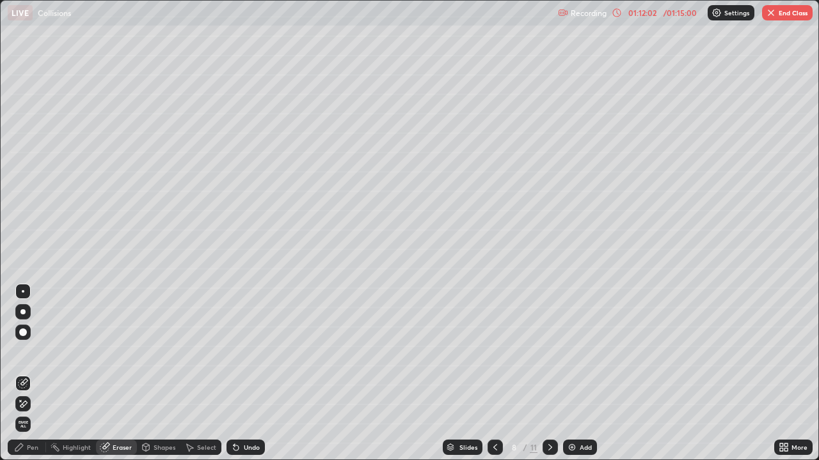
click at [40, 373] on div "Pen" at bounding box center [27, 447] width 38 height 15
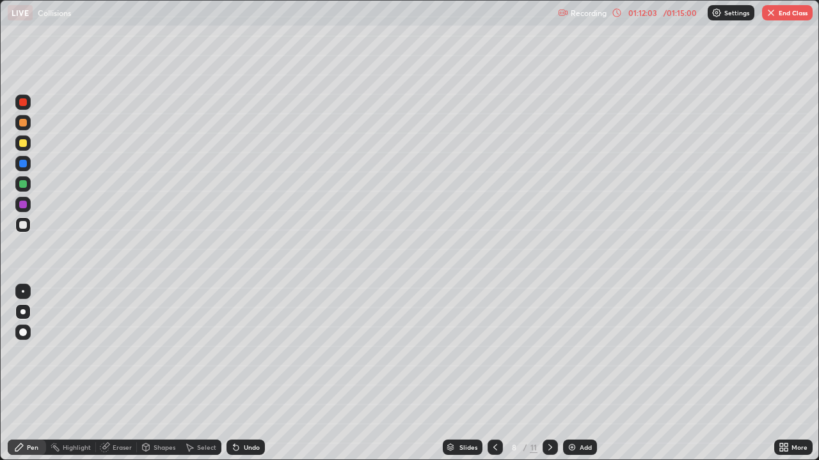
click at [24, 143] on div at bounding box center [23, 143] width 8 height 8
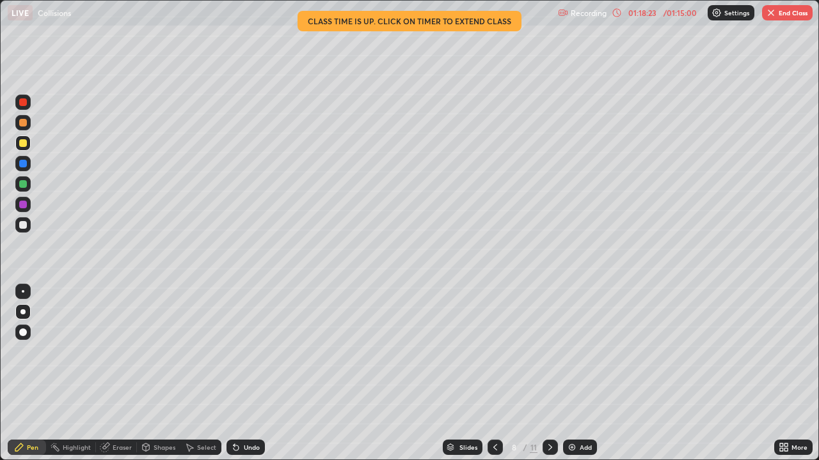
click at [550, 373] on icon at bounding box center [550, 448] width 10 height 10
click at [548, 373] on icon at bounding box center [550, 448] width 10 height 10
click at [549, 373] on icon at bounding box center [550, 448] width 10 height 10
click at [547, 373] on icon at bounding box center [550, 448] width 10 height 10
click at [782, 15] on button "End Class" at bounding box center [787, 12] width 51 height 15
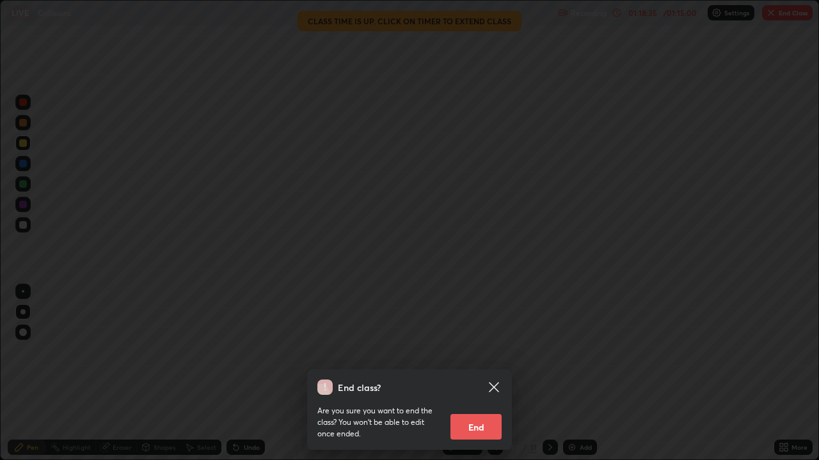
click at [487, 373] on button "End" at bounding box center [475, 427] width 51 height 26
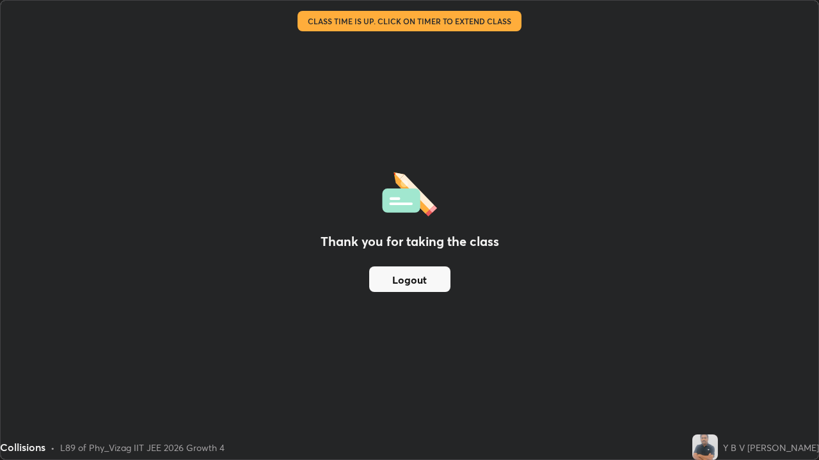
click at [489, 373] on div "Thank you for taking the class Logout" at bounding box center [409, 230] width 817 height 459
click at [434, 282] on button "Logout" at bounding box center [409, 280] width 81 height 26
